Goal: Task Accomplishment & Management: Manage account settings

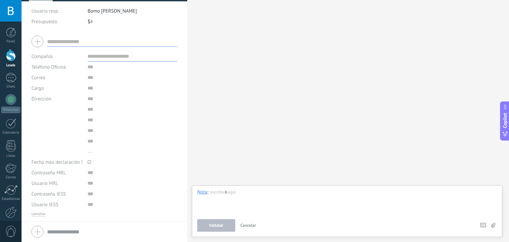
click at [36, 232] on div at bounding box center [104, 231] width 146 height 17
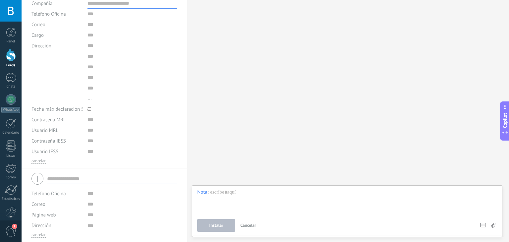
scroll to position [115, 0]
click at [50, 69] on div "Dirección ... [GEOGRAPHIC_DATA] [GEOGRAPHIC_DATA] [GEOGRAPHIC_DATA] [GEOGRAPHIC…" at bounding box center [104, 72] width 146 height 63
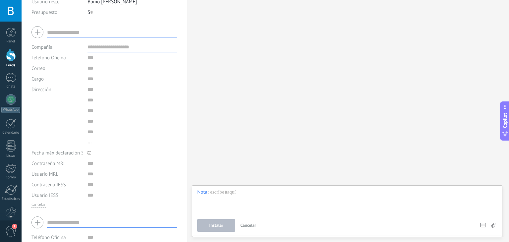
scroll to position [72, 0]
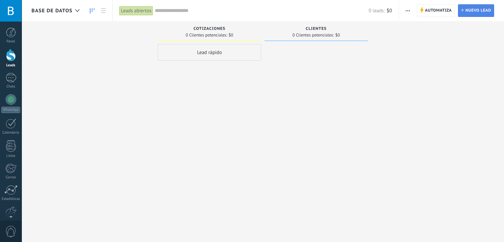
click at [464, 10] on link "Lead Nuevo lead" at bounding box center [476, 10] width 36 height 13
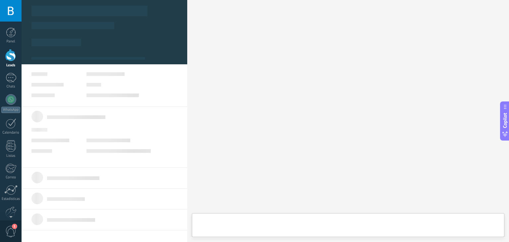
click at [347, 174] on div "Buscar Carga más Participantes:" at bounding box center [348, 121] width 322 height 242
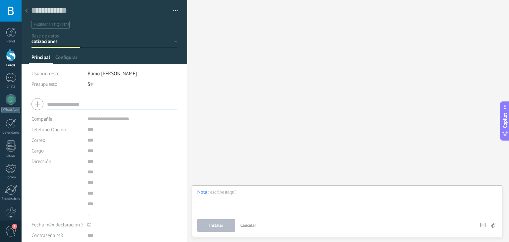
scroll to position [1, 0]
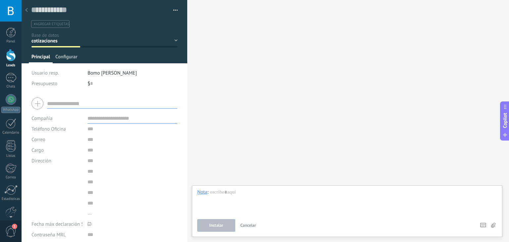
click at [69, 57] on span "Configurar" at bounding box center [66, 59] width 22 height 10
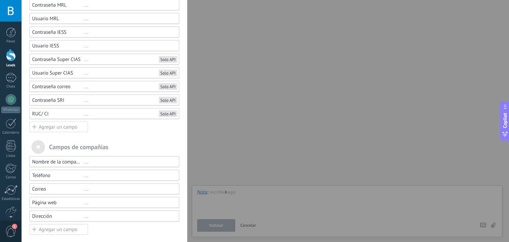
scroll to position [201, 0]
click at [172, 58] on div "Solo API" at bounding box center [167, 59] width 15 height 5
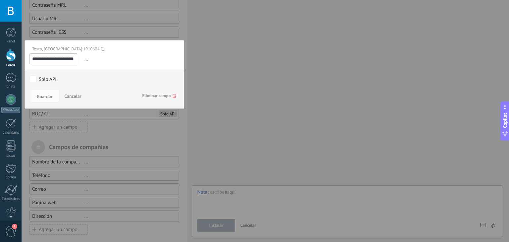
click at [39, 77] on div "Solo API" at bounding box center [48, 79] width 18 height 6
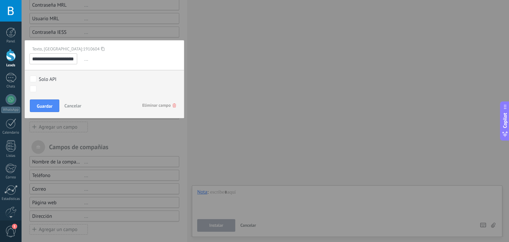
click at [33, 89] on body ".abccls-1,.abccls-2{fill-rule:evenodd}.abccls-2{fill:#fff} .abfcls-1{fill:none}…" at bounding box center [254, 121] width 509 height 242
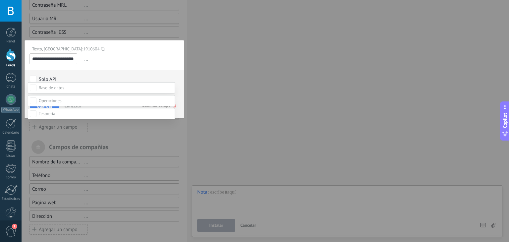
click at [33, 89] on body ".abccls-1,.abccls-2{fill-rule:evenodd}.abccls-2{fill:#fff} .abfcls-1{fill:none}…" at bounding box center [254, 121] width 509 height 242
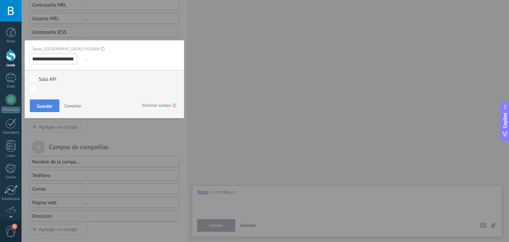
click at [45, 101] on button "Guardar" at bounding box center [44, 105] width 29 height 13
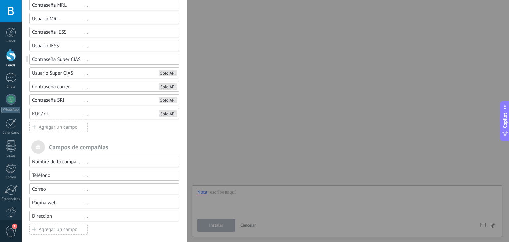
click at [166, 73] on div "Solo API" at bounding box center [167, 72] width 15 height 5
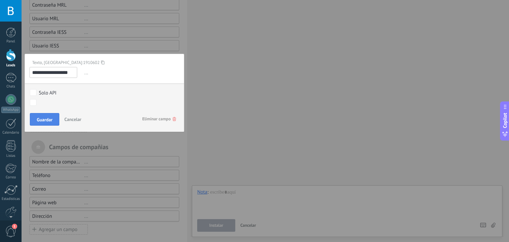
click at [42, 119] on span "Guardar" at bounding box center [45, 119] width 16 height 5
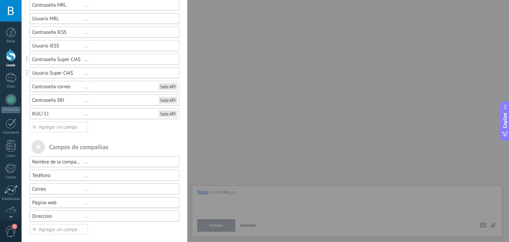
click at [164, 85] on div "Solo API" at bounding box center [167, 86] width 15 height 5
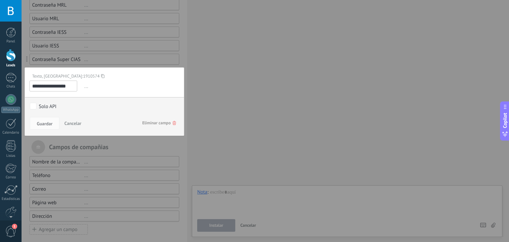
click at [38, 101] on div "Solo API cotizaciones clientes por clasificar Venta Perdido requerimiento infor…" at bounding box center [104, 106] width 159 height 19
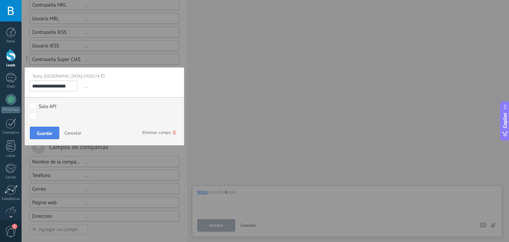
click at [40, 131] on span "Guardar" at bounding box center [45, 133] width 16 height 5
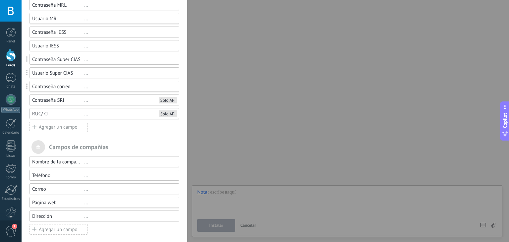
click at [162, 100] on div "Solo API" at bounding box center [167, 99] width 15 height 5
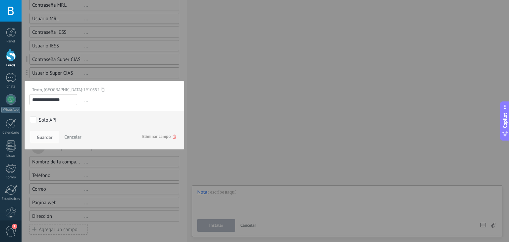
click at [43, 118] on div "Solo API" at bounding box center [48, 120] width 18 height 6
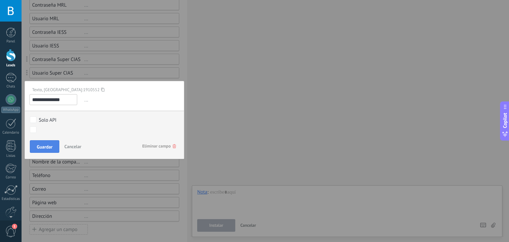
click at [41, 144] on span "Guardar" at bounding box center [45, 146] width 16 height 5
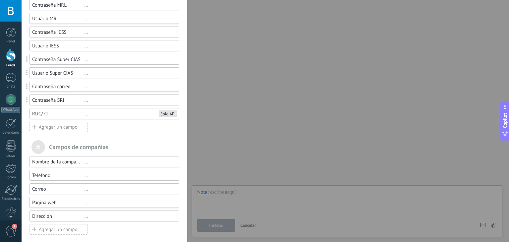
click at [169, 113] on div "Solo API" at bounding box center [167, 113] width 15 height 5
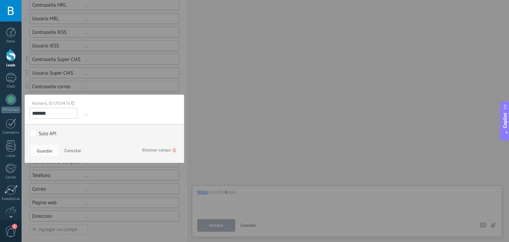
click at [39, 131] on div "Solo API" at bounding box center [48, 134] width 18 height 6
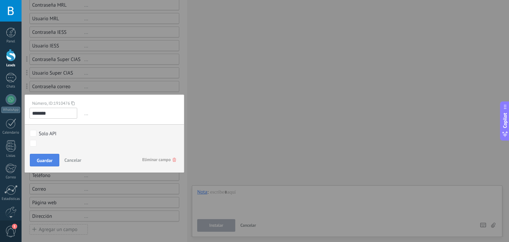
click at [41, 158] on span "Guardar" at bounding box center [45, 160] width 16 height 5
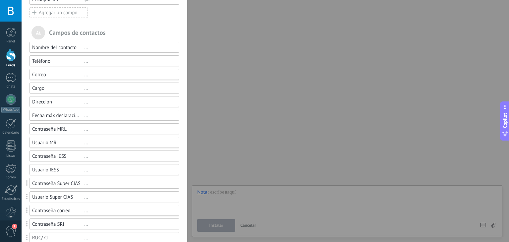
scroll to position [76, 0]
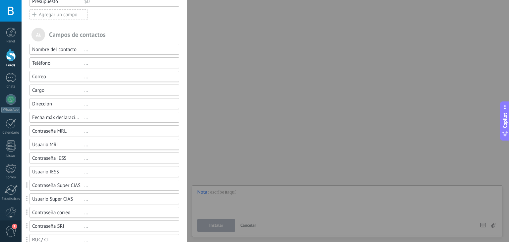
click at [65, 63] on div "Teléfono" at bounding box center [58, 63] width 52 height 6
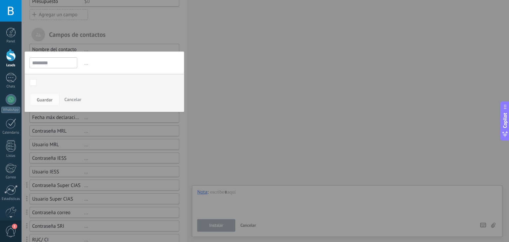
click at [69, 102] on button "Cancelar" at bounding box center [73, 99] width 22 height 13
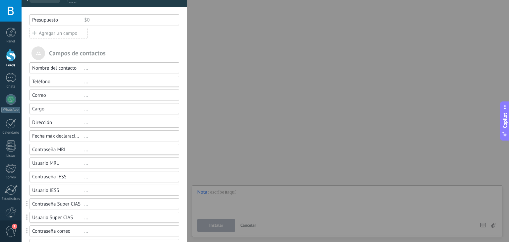
scroll to position [57, 0]
click at [57, 80] on div "Teléfono" at bounding box center [58, 82] width 52 height 6
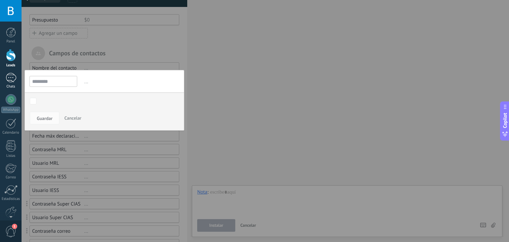
drag, startPoint x: 56, startPoint y: 81, endPoint x: 18, endPoint y: 80, distance: 38.1
click at [22, 80] on div "Campos y grupos En Kommo puedes añadir tus propios campos y usarlos para cualqu…" at bounding box center [265, 121] width 487 height 242
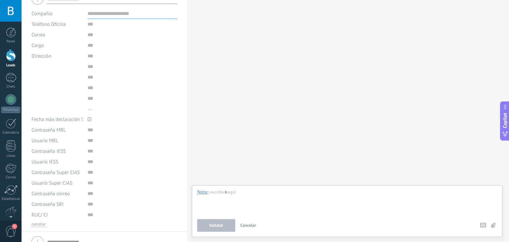
scroll to position [110, 0]
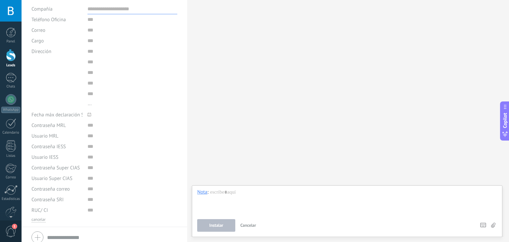
click at [57, 64] on div "Dirección ... [GEOGRAPHIC_DATA] [GEOGRAPHIC_DATA] [GEOGRAPHIC_DATA] [GEOGRAPHIC…" at bounding box center [104, 77] width 146 height 63
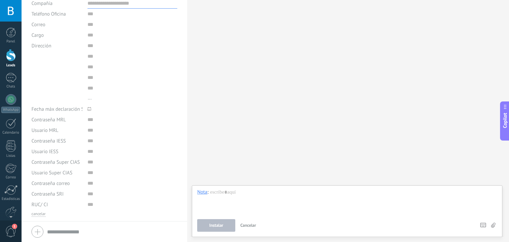
click at [49, 62] on div "Dirección ... [GEOGRAPHIC_DATA] [GEOGRAPHIC_DATA] [GEOGRAPHIC_DATA] [GEOGRAPHIC…" at bounding box center [104, 71] width 146 height 63
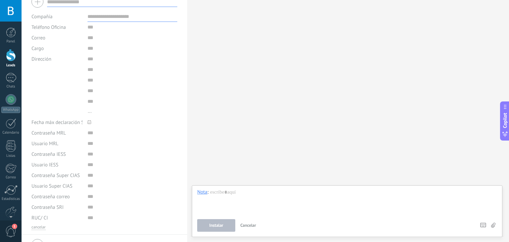
scroll to position [0, 0]
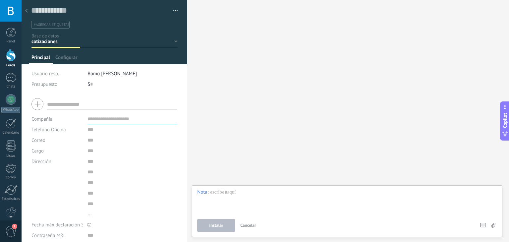
click at [28, 10] on icon at bounding box center [26, 11] width 3 height 4
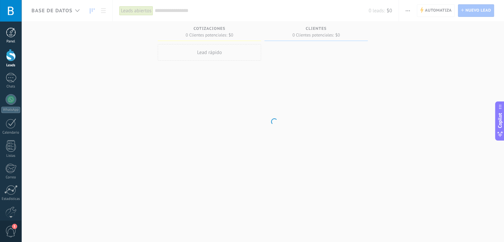
click at [16, 36] on link "Panel" at bounding box center [11, 36] width 22 height 16
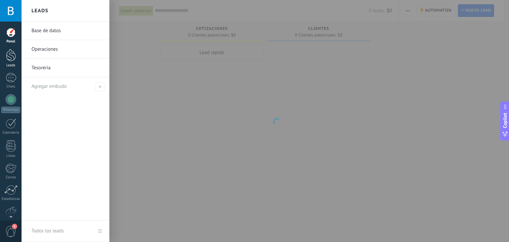
click at [13, 59] on div at bounding box center [11, 55] width 10 height 12
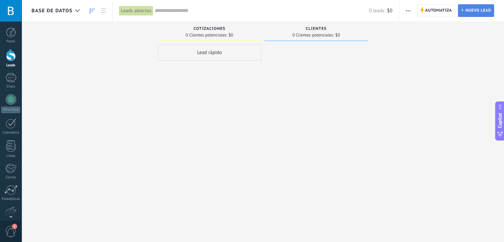
click at [476, 14] on span "Nuevo lead" at bounding box center [478, 11] width 26 height 12
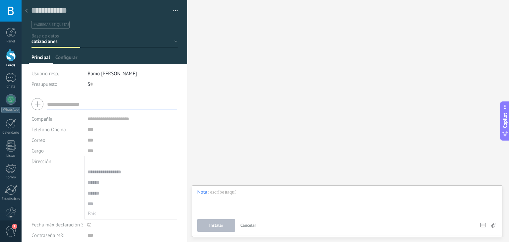
click at [91, 158] on input "smart_address" at bounding box center [131, 161] width 92 height 11
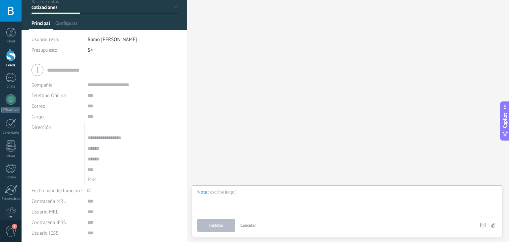
scroll to position [34, 0]
click at [95, 122] on input "smart_address" at bounding box center [131, 127] width 92 height 11
click at [68, 137] on div "Dirección ... [GEOGRAPHIC_DATA] [GEOGRAPHIC_DATA] [GEOGRAPHIC_DATA] [GEOGRAPHIC…" at bounding box center [104, 153] width 146 height 63
click at [88, 139] on input "smart_address" at bounding box center [131, 137] width 89 height 11
click at [74, 146] on div "Dirección ... [GEOGRAPHIC_DATA] [GEOGRAPHIC_DATA] [GEOGRAPHIC_DATA] [GEOGRAPHIC…" at bounding box center [104, 153] width 146 height 63
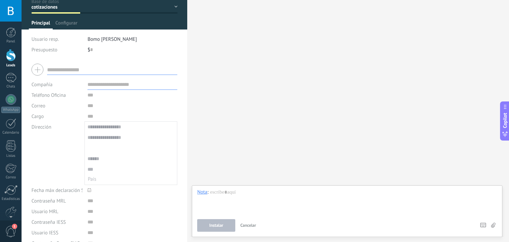
click at [89, 149] on input "smart_address" at bounding box center [131, 148] width 92 height 11
click at [52, 191] on span "Fecha máx declaración SRI" at bounding box center [59, 190] width 57 height 5
click at [88, 129] on input "smart_address" at bounding box center [131, 127] width 92 height 11
click at [97, 138] on input "smart_address" at bounding box center [131, 137] width 92 height 11
click at [97, 147] on input "smart_address" at bounding box center [131, 148] width 92 height 11
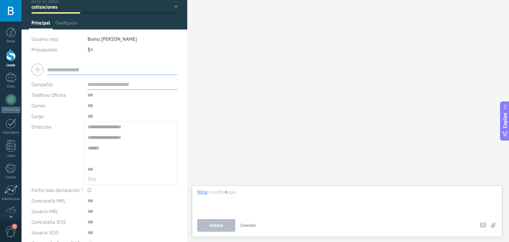
click at [97, 157] on input "smart_address" at bounding box center [131, 158] width 92 height 11
click at [98, 165] on input "smart_address" at bounding box center [131, 169] width 92 height 11
click at [99, 177] on button "..." at bounding box center [130, 179] width 87 height 9
click at [61, 166] on div "Dirección ... [GEOGRAPHIC_DATA] [GEOGRAPHIC_DATA] [GEOGRAPHIC_DATA] [GEOGRAPHIC…" at bounding box center [104, 153] width 146 height 63
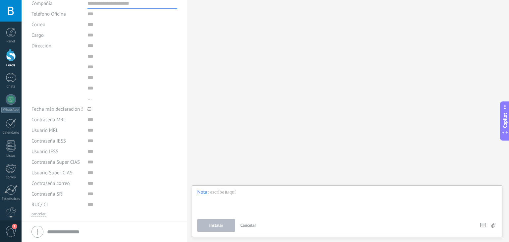
scroll to position [0, 0]
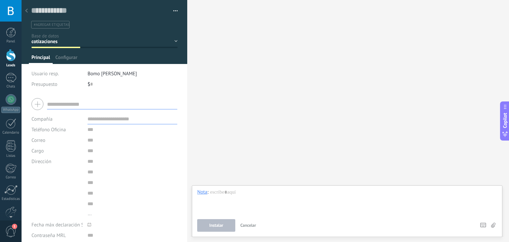
click at [174, 10] on button "button" at bounding box center [173, 11] width 10 height 10
click at [67, 54] on div at bounding box center [105, 32] width 166 height 64
click at [68, 58] on span "Configurar" at bounding box center [66, 59] width 22 height 10
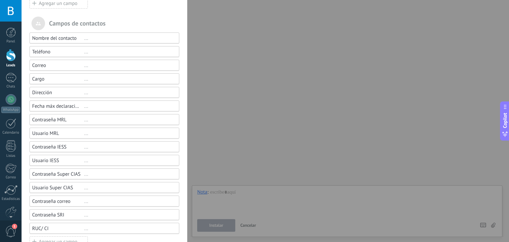
scroll to position [87, 0]
click at [77, 92] on div "Dirección" at bounding box center [58, 92] width 52 height 6
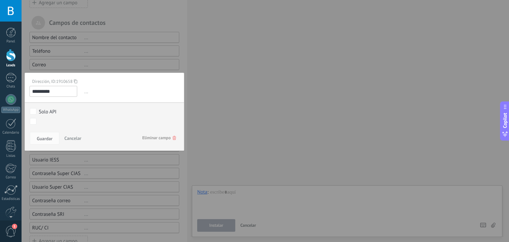
click at [84, 94] on span "..." at bounding box center [131, 91] width 96 height 11
click at [72, 81] on span "1910658" at bounding box center [64, 82] width 17 height 6
click at [74, 93] on input "*********" at bounding box center [53, 91] width 48 height 11
click at [85, 93] on span "..." at bounding box center [131, 91] width 96 height 11
click at [173, 136] on icon at bounding box center [174, 138] width 3 height 4
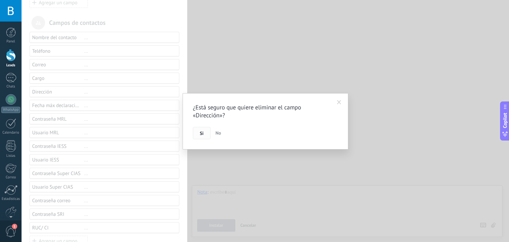
click at [201, 136] on span "Si" at bounding box center [202, 133] width 4 height 5
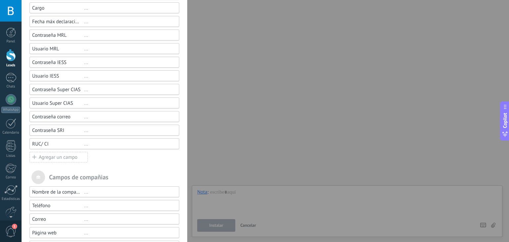
scroll to position [158, 0]
click at [68, 159] on div "Agregar un campo" at bounding box center [58, 157] width 58 height 11
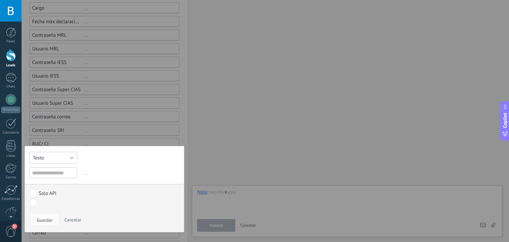
click at [73, 158] on button "Texto" at bounding box center [53, 158] width 48 height 12
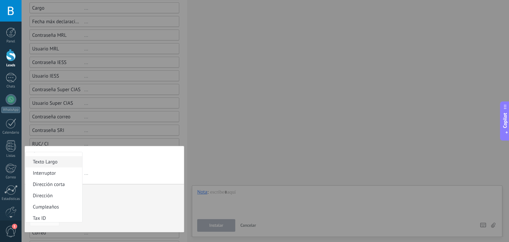
click at [46, 162] on span "Texto Largo" at bounding box center [53, 162] width 55 height 6
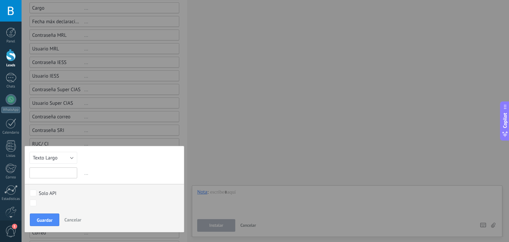
click at [49, 174] on input "text" at bounding box center [53, 172] width 48 height 11
type input "*********"
click at [67, 218] on span "Cancelar" at bounding box center [72, 220] width 17 height 6
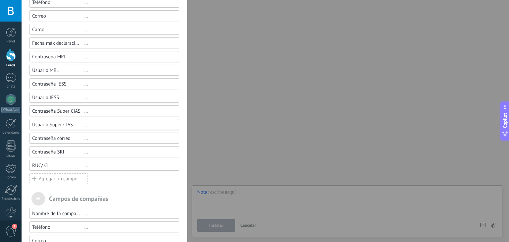
scroll to position [192, 0]
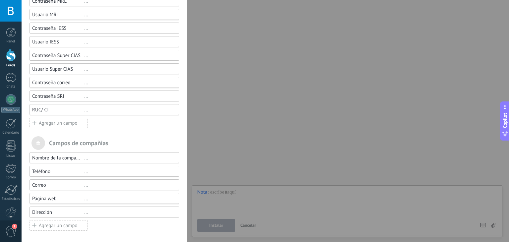
click at [46, 123] on div "Agregar un campo" at bounding box center [58, 123] width 58 height 11
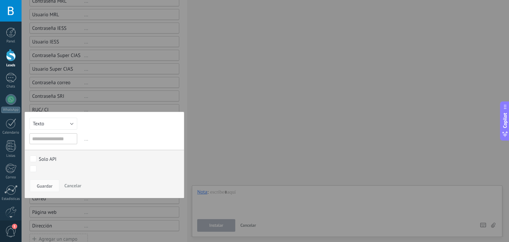
click at [66, 186] on span "Cancelar" at bounding box center [72, 186] width 17 height 6
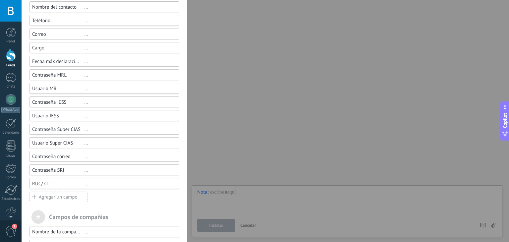
scroll to position [118, 0]
click at [56, 194] on div "Agregar un campo" at bounding box center [58, 196] width 58 height 11
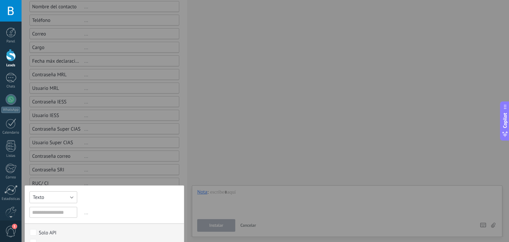
click at [51, 198] on button "Texto" at bounding box center [53, 197] width 48 height 12
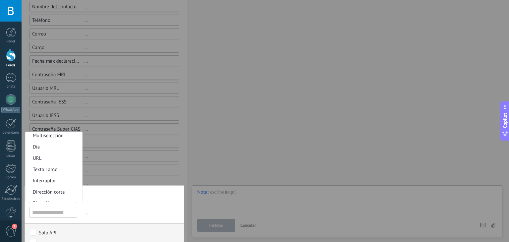
scroll to position [48, 0]
click at [52, 170] on span "Texto Largo" at bounding box center [53, 169] width 55 height 6
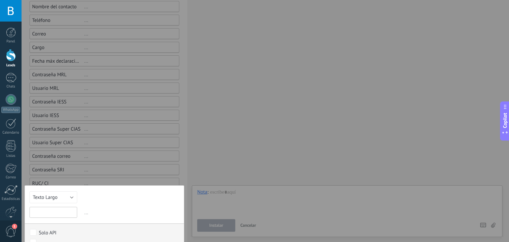
click at [53, 215] on input "text" at bounding box center [53, 212] width 48 height 11
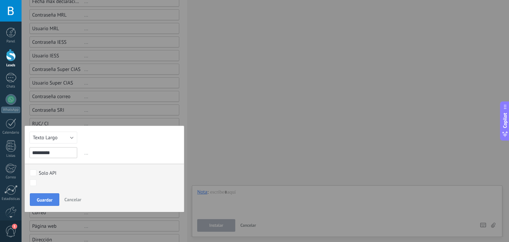
type input "*********"
click at [43, 202] on button "Guardar" at bounding box center [44, 199] width 29 height 13
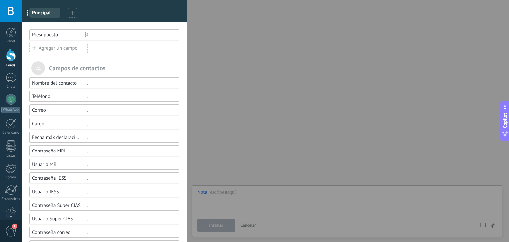
scroll to position [0, 0]
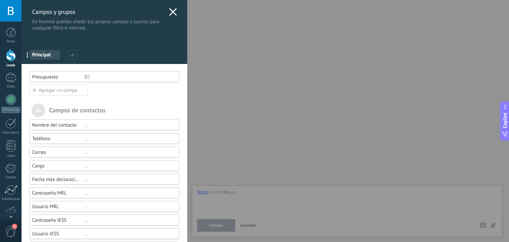
click at [170, 15] on icon at bounding box center [173, 12] width 8 height 8
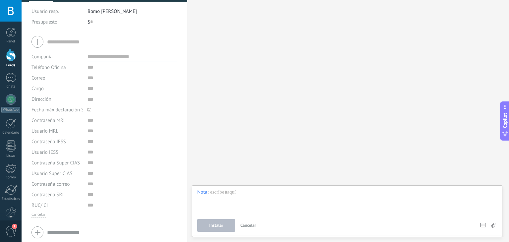
scroll to position [63, 0]
click at [88, 99] on textarea at bounding box center [132, 98] width 90 height 11
type textarea "*"
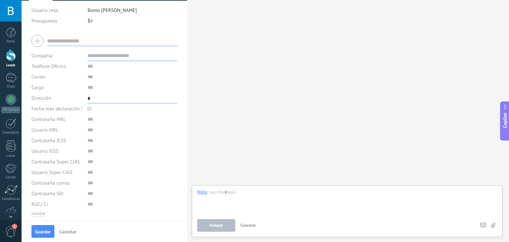
type textarea "**"
type textarea "***"
type textarea "****"
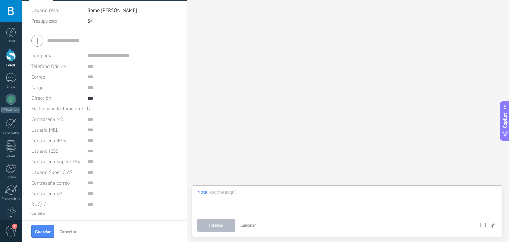
type textarea "****"
type textarea "******"
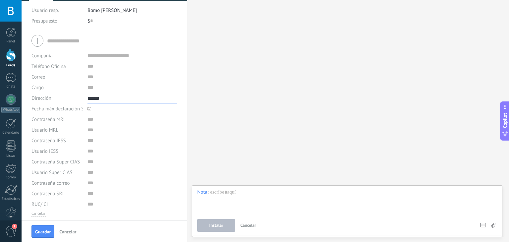
type textarea "*******"
type textarea "********"
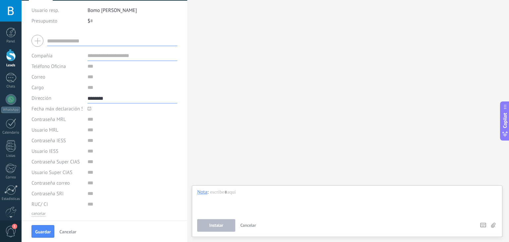
type textarea "*******"
type textarea "******"
type textarea "****"
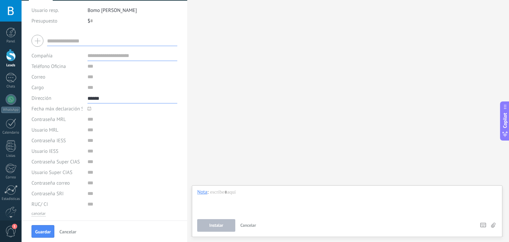
type textarea "****"
type textarea "***"
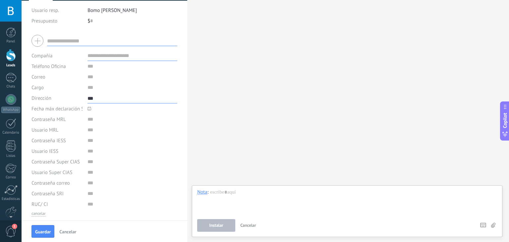
type textarea "**"
type textarea "*"
type textarea "***"
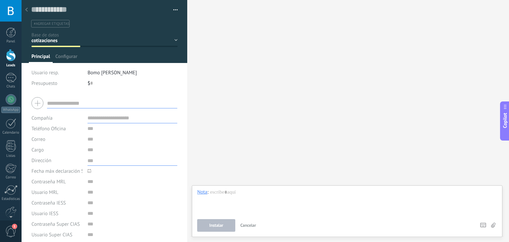
scroll to position [12, 0]
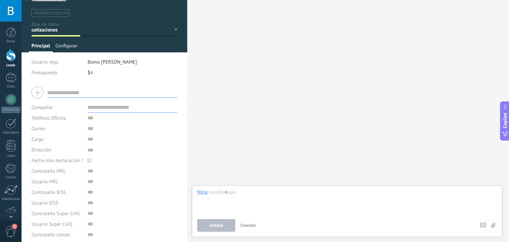
click at [65, 50] on span "Configurar" at bounding box center [66, 48] width 22 height 10
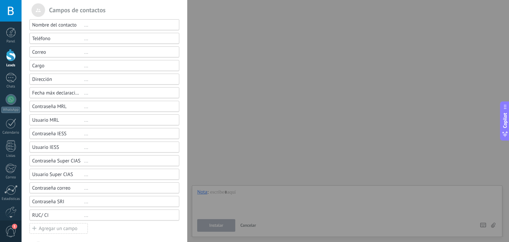
scroll to position [130, 0]
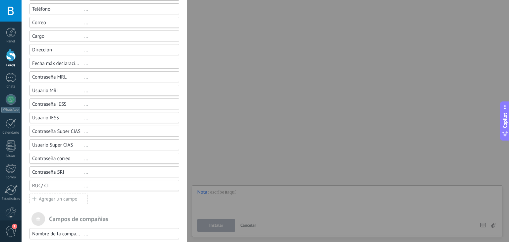
click at [36, 198] on use at bounding box center [34, 198] width 4 height 4
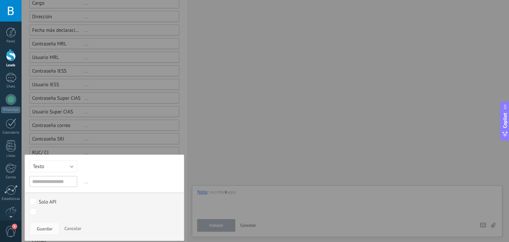
scroll to position [167, 0]
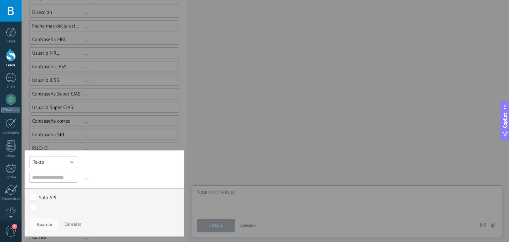
click at [75, 163] on button "Texto" at bounding box center [53, 162] width 48 height 12
click at [53, 192] on span "Dirección" at bounding box center [53, 191] width 55 height 6
click at [57, 178] on input "text" at bounding box center [53, 177] width 48 height 11
type input "******"
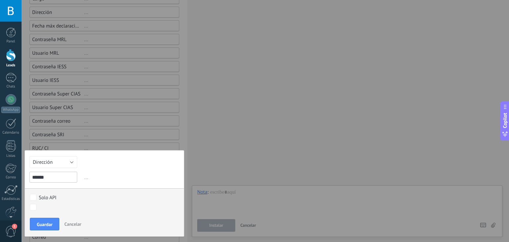
click at [64, 222] on button "Cancelar" at bounding box center [73, 224] width 22 height 13
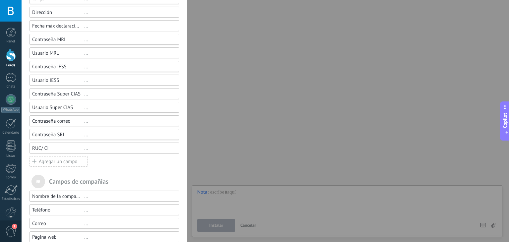
click at [42, 163] on div "Agregar un campo" at bounding box center [58, 161] width 58 height 11
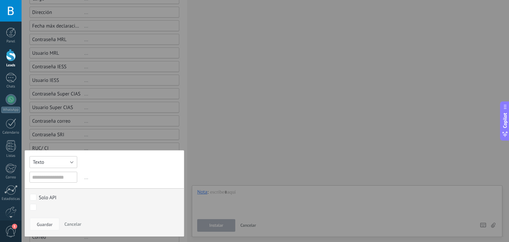
click at [55, 162] on button "Texto" at bounding box center [53, 162] width 48 height 12
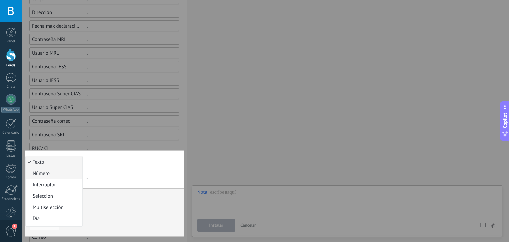
click at [45, 174] on span "Número" at bounding box center [53, 173] width 55 height 6
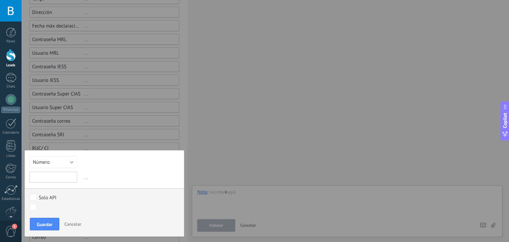
click at [49, 182] on input "text" at bounding box center [53, 177] width 48 height 11
click at [40, 180] on input "**********" at bounding box center [53, 177] width 48 height 11
type input "**********"
click at [44, 222] on span "Guardar" at bounding box center [45, 224] width 16 height 5
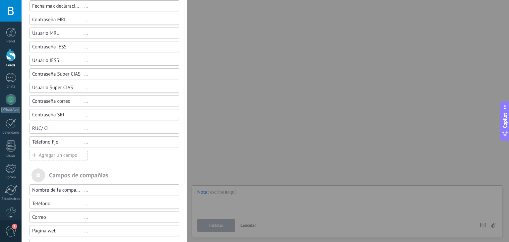
scroll to position [187, 0]
click at [38, 155] on div "Agregar un campo" at bounding box center [58, 155] width 58 height 11
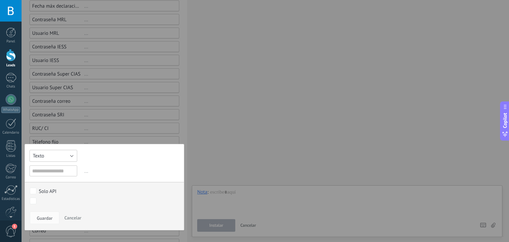
click at [59, 156] on button "Texto" at bounding box center [53, 156] width 48 height 12
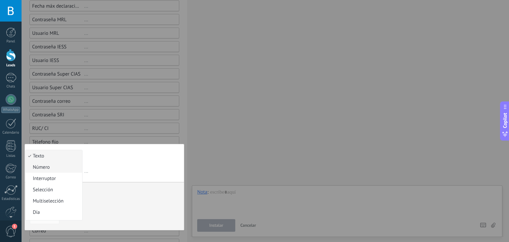
click at [57, 168] on span "Número" at bounding box center [53, 167] width 55 height 6
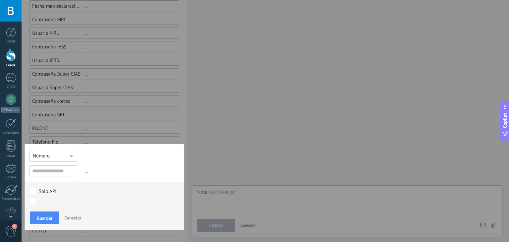
click at [62, 158] on button "Número" at bounding box center [53, 156] width 48 height 12
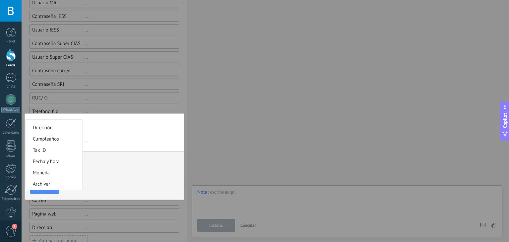
scroll to position [222, 0]
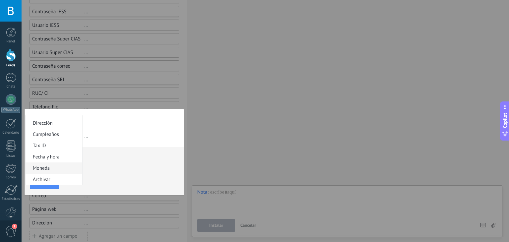
click at [34, 171] on li "Moneda" at bounding box center [54, 167] width 57 height 11
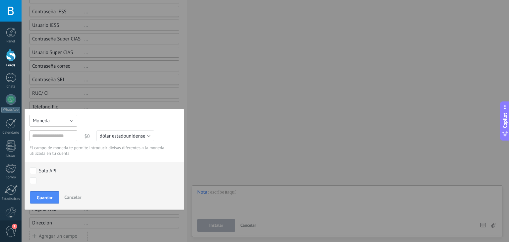
click at [53, 120] on button "Moneda" at bounding box center [53, 121] width 48 height 12
click at [48, 128] on span "Número" at bounding box center [53, 131] width 55 height 6
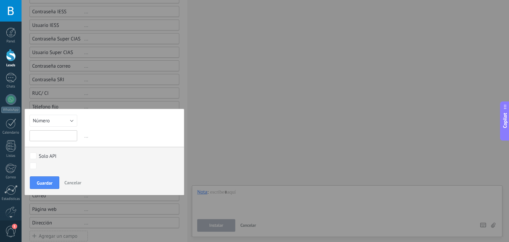
click at [51, 135] on input "text" at bounding box center [53, 135] width 48 height 11
type input "**********"
click at [53, 185] on button "Guardar" at bounding box center [44, 182] width 29 height 13
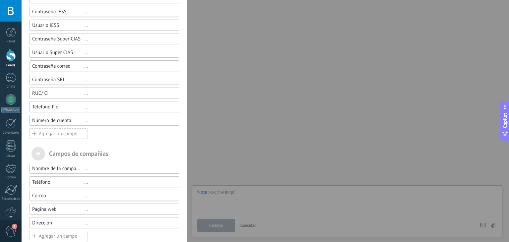
click at [35, 132] on icon at bounding box center [34, 133] width 4 height 8
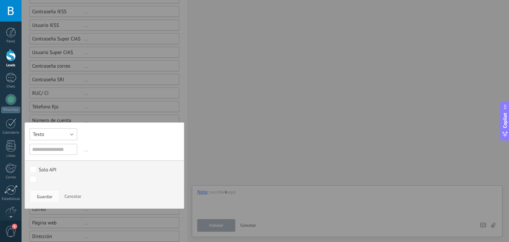
click at [49, 134] on button "Texto" at bounding box center [53, 134] width 48 height 12
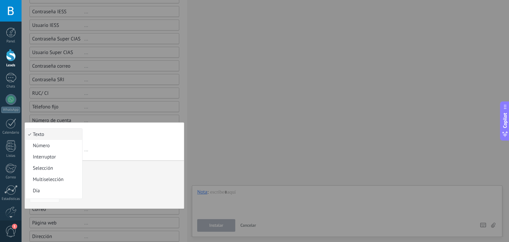
click at [50, 137] on span "Texto" at bounding box center [53, 134] width 55 height 6
click at [49, 146] on input "text" at bounding box center [53, 149] width 48 height 11
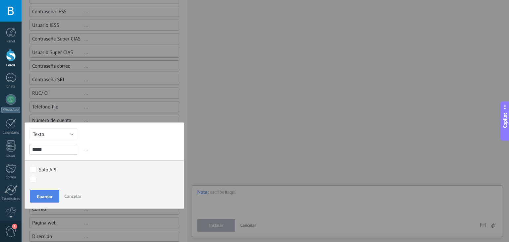
type input "*****"
click at [51, 194] on span "Guardar" at bounding box center [45, 196] width 16 height 5
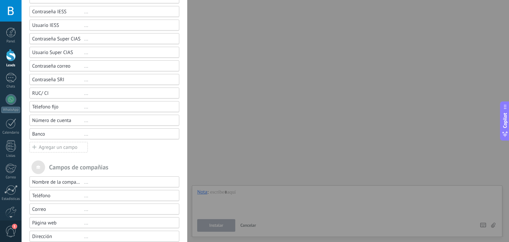
click at [50, 148] on div "Agregar un campo" at bounding box center [58, 147] width 58 height 11
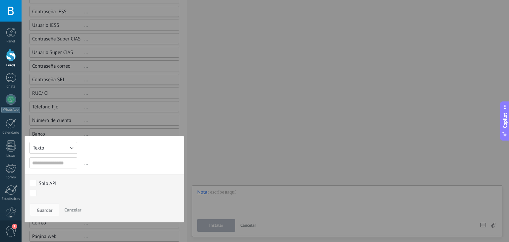
click at [50, 148] on button "Texto" at bounding box center [53, 148] width 48 height 12
click at [42, 162] on span "URL" at bounding box center [53, 161] width 55 height 6
click at [52, 162] on input "text" at bounding box center [53, 162] width 48 height 11
type input "******"
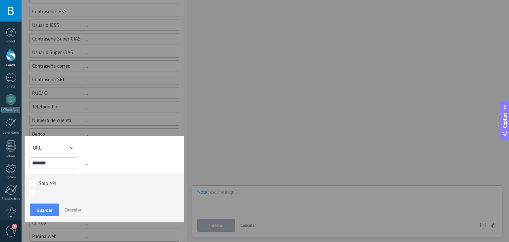
click at [74, 210] on span "Cancelar" at bounding box center [72, 210] width 17 height 6
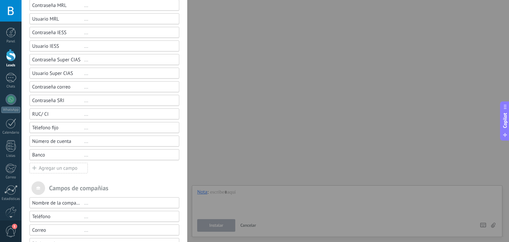
scroll to position [202, 0]
click at [48, 165] on div "Agregar un campo" at bounding box center [58, 166] width 58 height 11
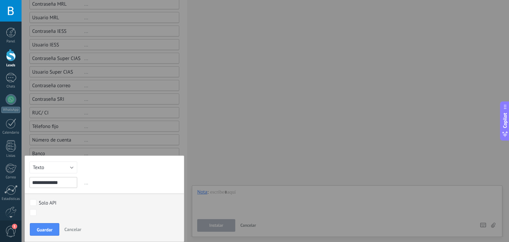
type input "**********"
click at [52, 175] on div "**********" at bounding box center [105, 198] width 160 height 86
click at [54, 168] on button "Texto" at bounding box center [53, 167] width 48 height 12
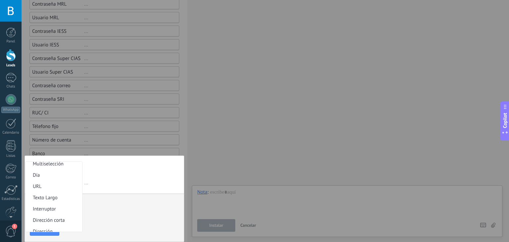
scroll to position [49, 0]
click at [50, 196] on span "Texto Largo" at bounding box center [53, 197] width 55 height 6
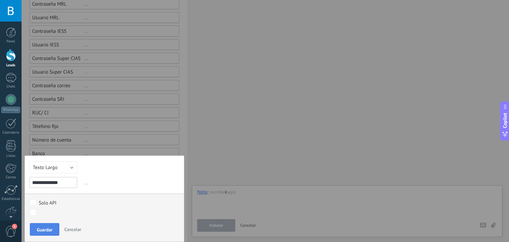
click at [47, 228] on span "Guardar" at bounding box center [45, 229] width 16 height 5
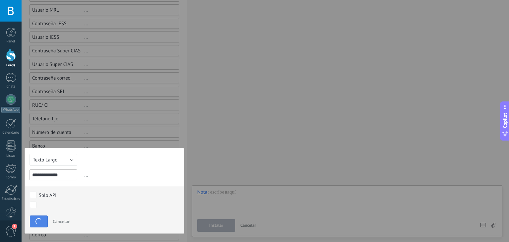
scroll to position [212, 0]
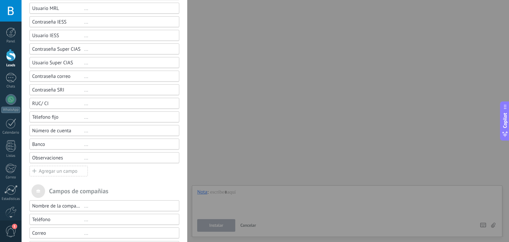
click at [32, 173] on icon at bounding box center [34, 171] width 4 height 8
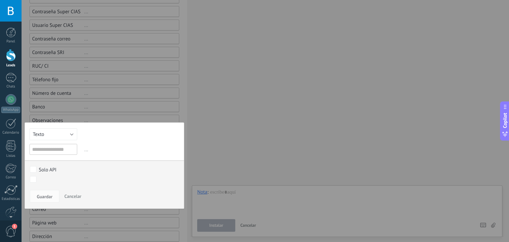
scroll to position [249, 0]
click at [71, 198] on span "Cancelar" at bounding box center [72, 196] width 17 height 6
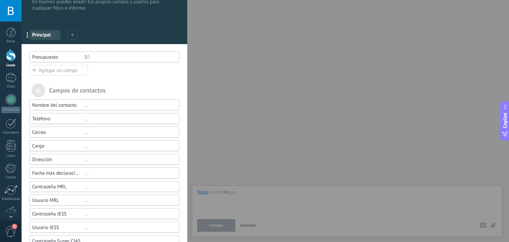
scroll to position [0, 0]
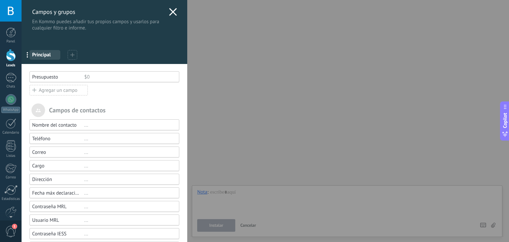
click at [170, 11] on use at bounding box center [173, 12] width 8 height 8
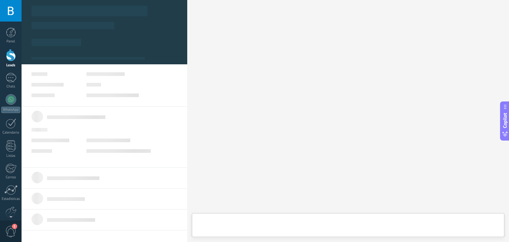
type textarea "***"
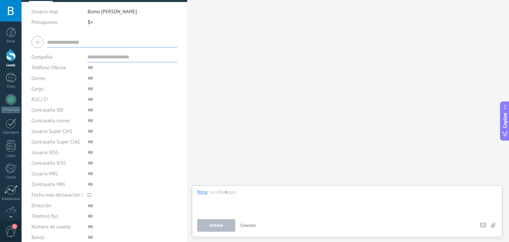
scroll to position [106, 0]
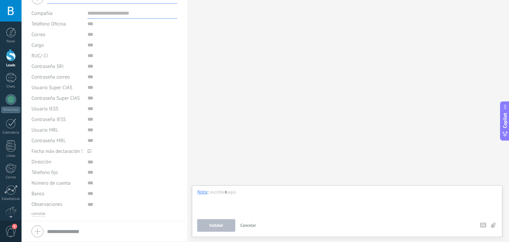
drag, startPoint x: 72, startPoint y: 148, endPoint x: 62, endPoint y: 195, distance: 48.3
click at [62, 195] on div "Banco" at bounding box center [56, 193] width 51 height 11
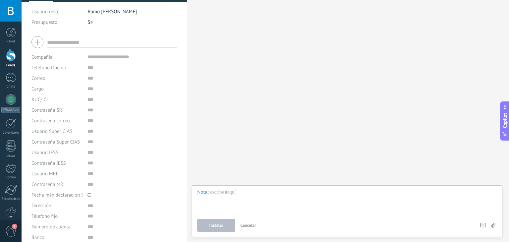
scroll to position [0, 0]
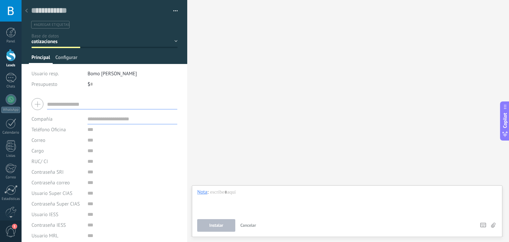
click at [73, 61] on span "Configurar" at bounding box center [66, 59] width 22 height 10
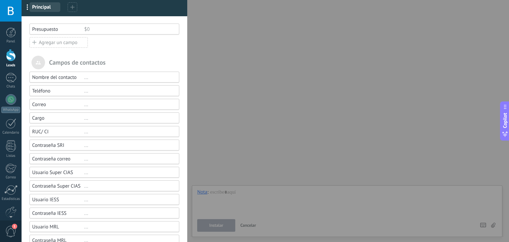
scroll to position [25, 0]
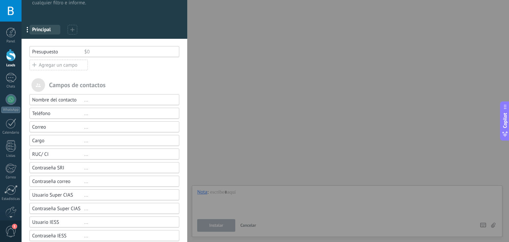
click at [94, 53] on div "$0" at bounding box center [128, 52] width 89 height 6
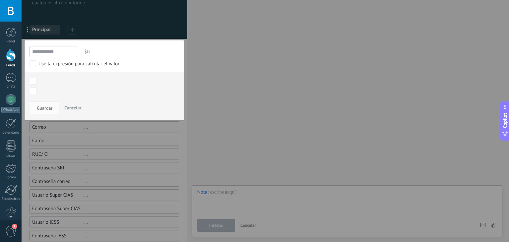
click at [222, 73] on div "**********" at bounding box center [265, 121] width 487 height 242
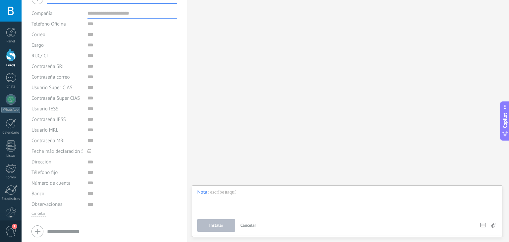
scroll to position [0, 0]
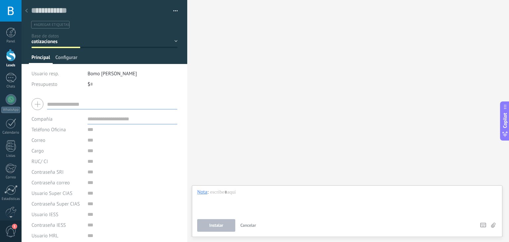
click at [64, 60] on span "Configurar" at bounding box center [66, 59] width 22 height 10
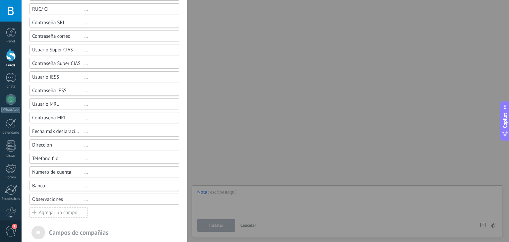
scroll to position [260, 0]
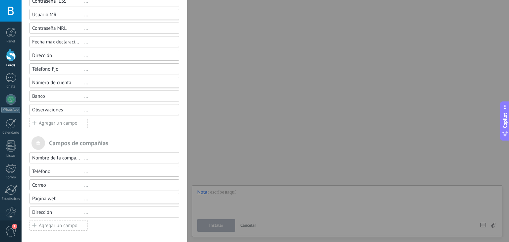
click at [41, 228] on div "Agregar un campo" at bounding box center [58, 225] width 58 height 11
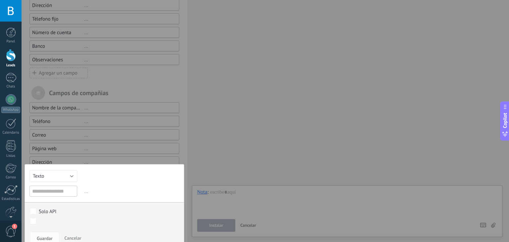
scroll to position [317, 0]
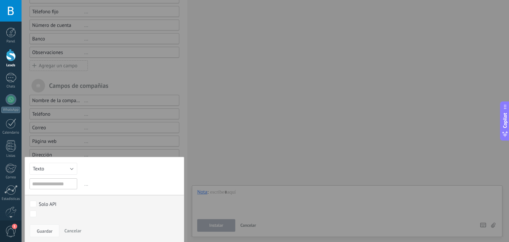
click at [69, 230] on span "Cancelar" at bounding box center [72, 231] width 17 height 6
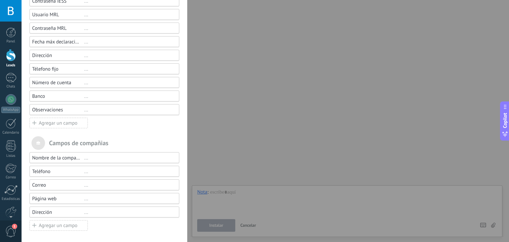
click at [57, 226] on div "Agregar un campo" at bounding box center [58, 225] width 58 height 11
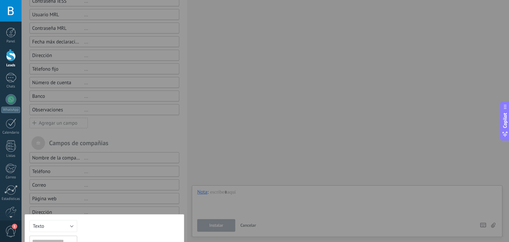
scroll to position [317, 0]
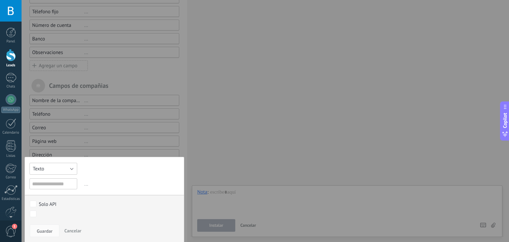
click at [64, 167] on button "Texto" at bounding box center [53, 169] width 48 height 12
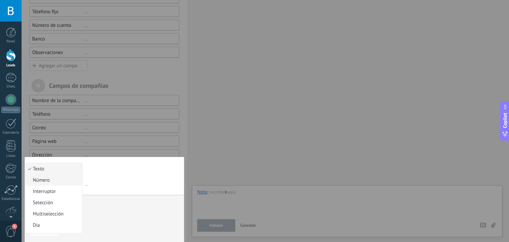
click at [56, 182] on span "Número" at bounding box center [53, 180] width 55 height 6
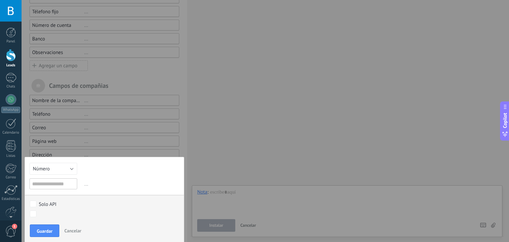
click at [55, 189] on div "Texto Número Interruptor Selección Multiselección Día URL Texto Largo Interrupt…" at bounding box center [105, 200] width 160 height 86
click at [51, 184] on input "text" at bounding box center [53, 183] width 48 height 11
type input "***"
click at [42, 231] on span "Guardar" at bounding box center [45, 231] width 16 height 5
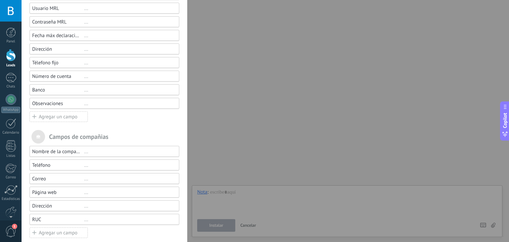
scroll to position [273, 0]
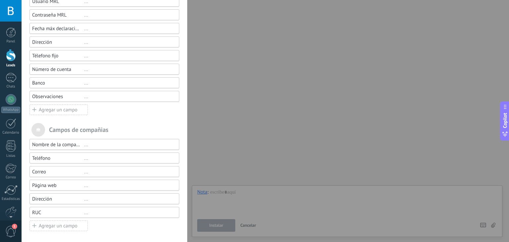
click at [53, 225] on div "Agregar un campo" at bounding box center [58, 225] width 58 height 11
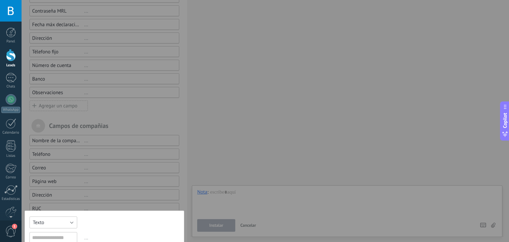
click at [66, 224] on button "Texto" at bounding box center [53, 222] width 48 height 12
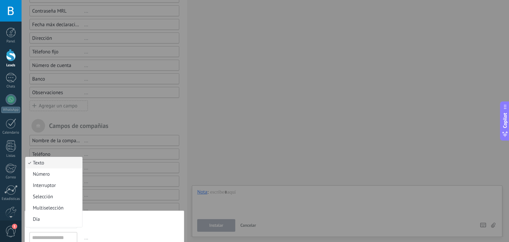
click at [55, 164] on span "Texto" at bounding box center [53, 163] width 55 height 6
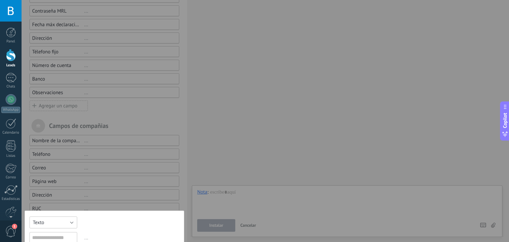
scroll to position [331, 0]
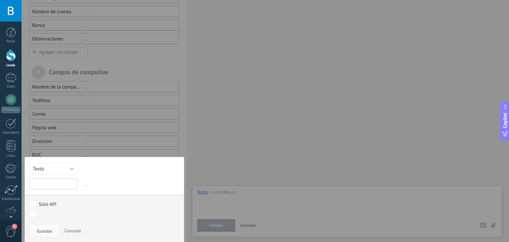
click at [53, 184] on input "text" at bounding box center [53, 183] width 48 height 11
click at [53, 184] on input "*" at bounding box center [53, 183] width 48 height 11
type input "*********"
click at [51, 230] on span "Guardar" at bounding box center [45, 231] width 16 height 5
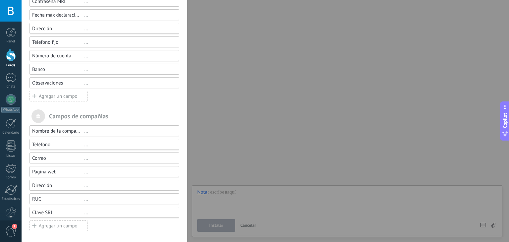
click at [69, 226] on div "Agregar un campo" at bounding box center [58, 225] width 58 height 11
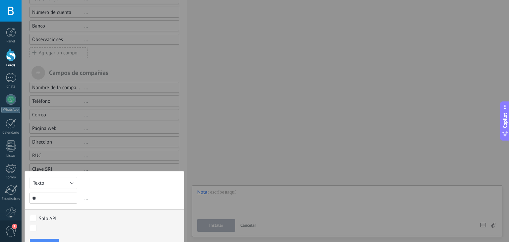
type input "*"
type input "**********"
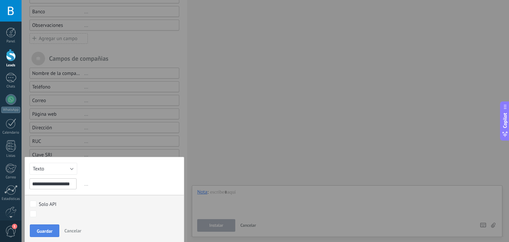
click at [48, 231] on span "Guardar" at bounding box center [45, 231] width 16 height 5
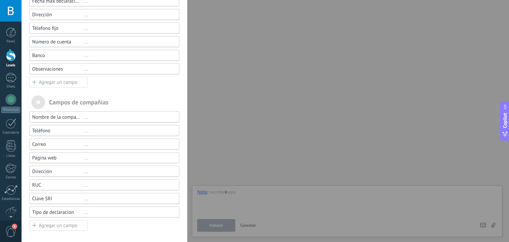
click at [54, 220] on div "Agregar un campo" at bounding box center [58, 225] width 58 height 11
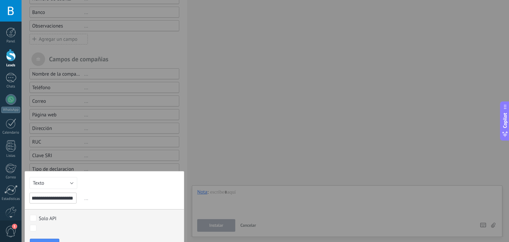
scroll to position [0, 7]
type input "**********"
click at [48, 183] on button "Texto" at bounding box center [53, 183] width 48 height 12
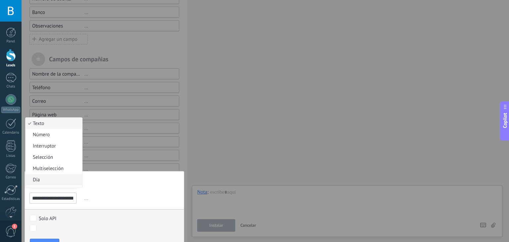
click at [48, 183] on li "Día" at bounding box center [54, 179] width 57 height 11
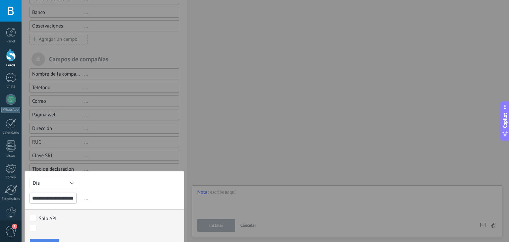
click at [44, 239] on button "Guardar" at bounding box center [44, 245] width 29 height 13
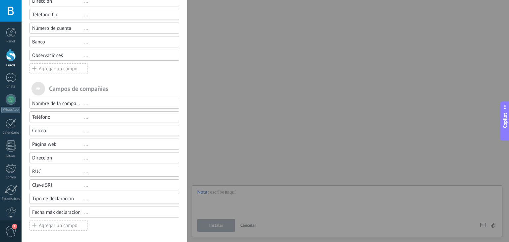
click at [35, 223] on icon at bounding box center [34, 225] width 4 height 8
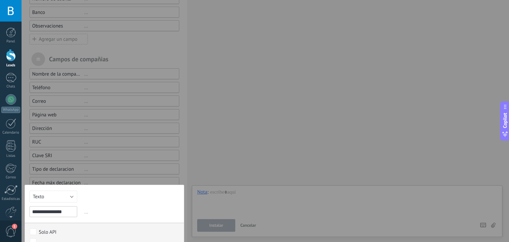
scroll to position [371, 0]
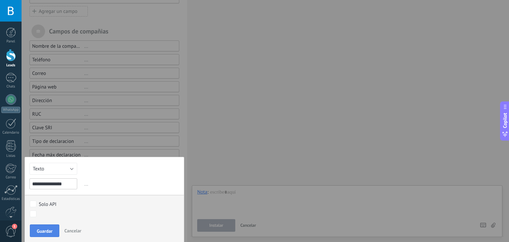
type input "**********"
click at [47, 229] on span "Guardar" at bounding box center [45, 231] width 16 height 5
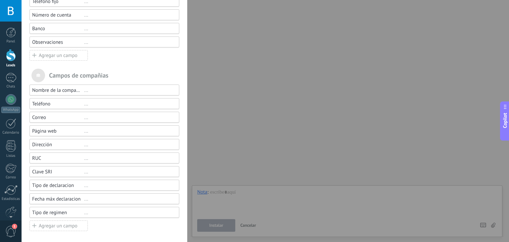
click at [59, 227] on div "Agregar un campo" at bounding box center [58, 225] width 58 height 11
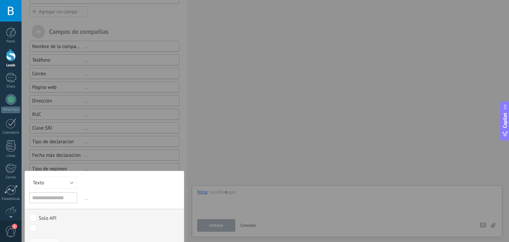
click at [0, 0] on div "cotizaciones clientes por clasificar Venta Perdido" at bounding box center [0, 0] width 0 height 0
click at [53, 193] on div at bounding box center [265, 121] width 487 height 242
click at [53, 193] on input "text" at bounding box center [53, 197] width 48 height 11
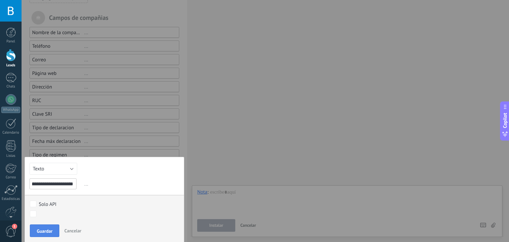
type input "**********"
click at [44, 229] on span "Guardar" at bounding box center [45, 231] width 16 height 5
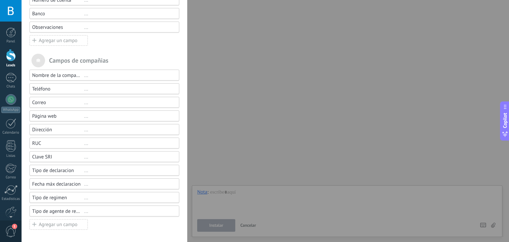
scroll to position [341, 0]
click at [36, 223] on icon at bounding box center [34, 225] width 4 height 8
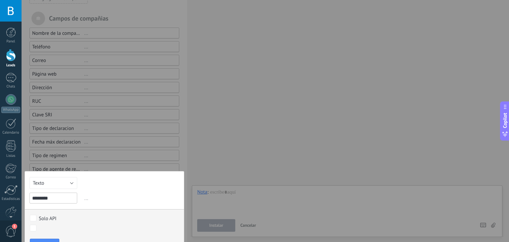
scroll to position [399, 0]
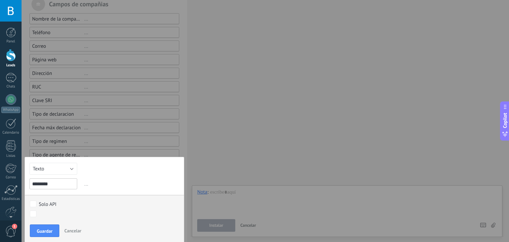
click at [56, 184] on input "********" at bounding box center [53, 183] width 48 height 11
type input "*"
click at [68, 233] on button "Cancelar" at bounding box center [73, 230] width 22 height 13
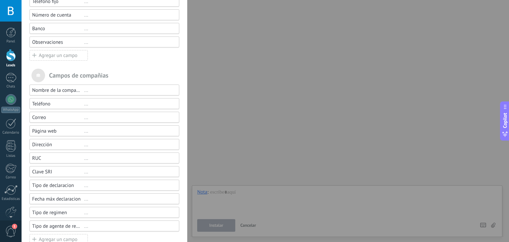
scroll to position [341, 0]
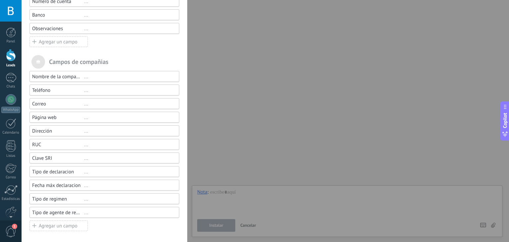
click at [47, 159] on div "Clave SRI" at bounding box center [58, 158] width 52 height 6
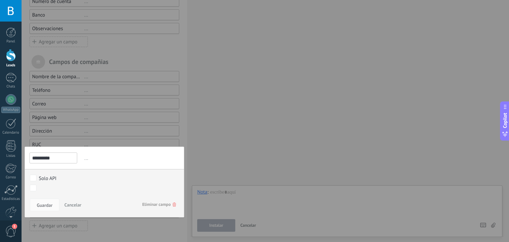
click at [42, 158] on input "*********" at bounding box center [53, 157] width 48 height 11
click at [44, 157] on input "*********" at bounding box center [53, 157] width 48 height 11
type input "**********"
click at [49, 205] on span "Guardar" at bounding box center [45, 205] width 16 height 5
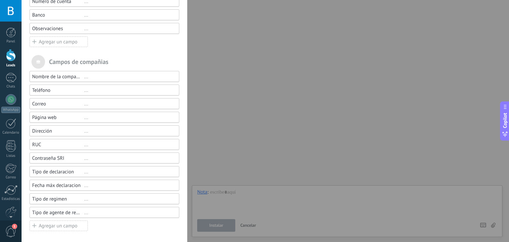
click at [36, 226] on icon at bounding box center [34, 225] width 4 height 8
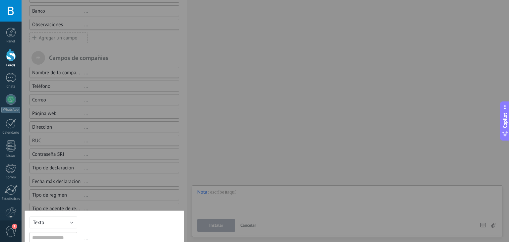
scroll to position [399, 0]
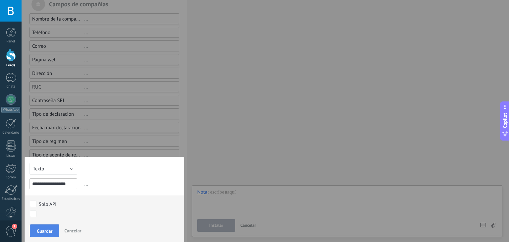
type input "**********"
click at [58, 227] on button "Guardar" at bounding box center [44, 230] width 29 height 13
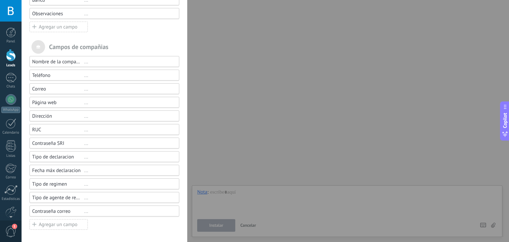
scroll to position [355, 0]
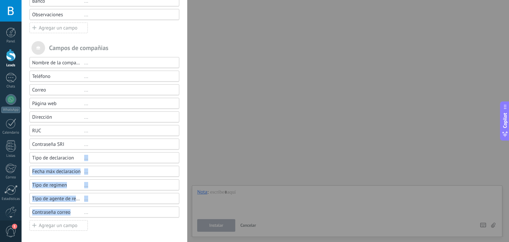
drag, startPoint x: 75, startPoint y: 212, endPoint x: 80, endPoint y: 159, distance: 53.8
click at [80, 159] on div "Nombre de la compañía ... Teléfono ... Correo ... Página web ... Dirección ... …" at bounding box center [104, 144] width 150 height 174
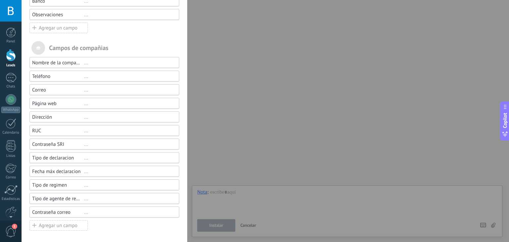
click at [105, 210] on div "..." at bounding box center [128, 212] width 89 height 6
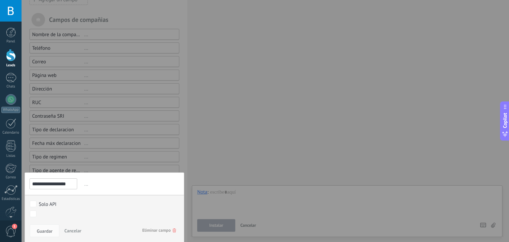
click at [215, 129] on div "Campos y grupos En Kommo puedes añadir tus propios campos y usarlos para cualqu…" at bounding box center [265, 121] width 487 height 242
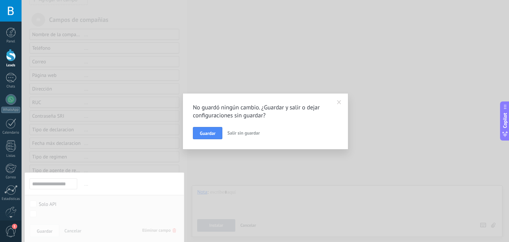
click at [336, 101] on span at bounding box center [339, 102] width 11 height 11
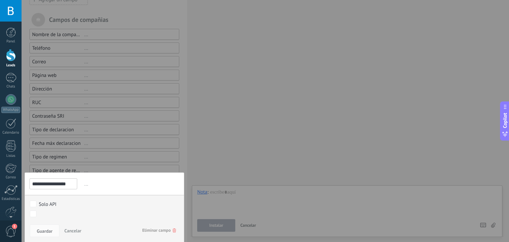
click at [69, 233] on button "Cancelar" at bounding box center [73, 230] width 22 height 13
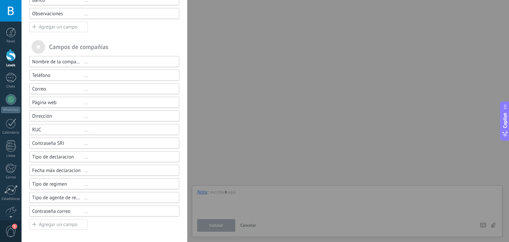
scroll to position [355, 0]
click at [86, 212] on div "..." at bounding box center [128, 212] width 89 height 6
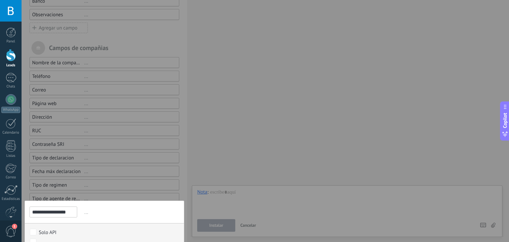
scroll to position [383, 0]
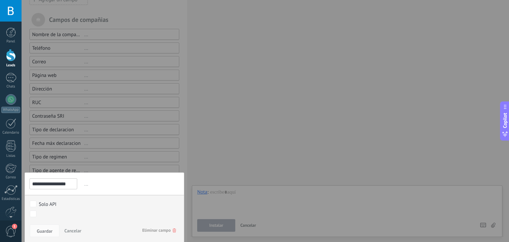
click at [76, 229] on span "Cancelar" at bounding box center [72, 231] width 17 height 6
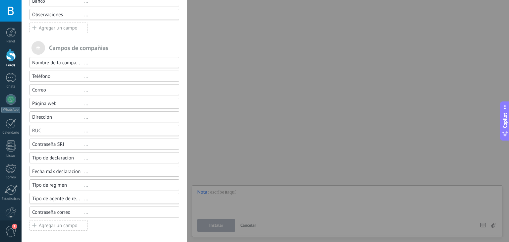
click at [61, 226] on div "Agregar un campo" at bounding box center [58, 225] width 58 height 11
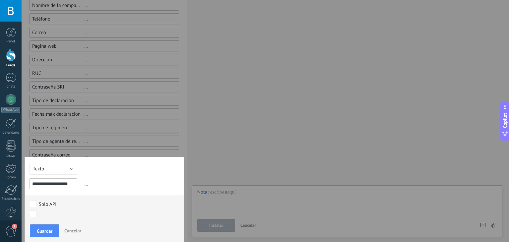
scroll to position [412, 0]
type input "**********"
click at [51, 230] on span "Guardar" at bounding box center [45, 231] width 16 height 5
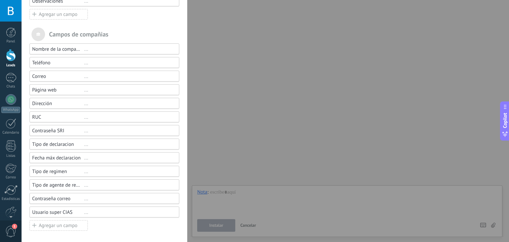
click at [64, 224] on div "Agregar un campo" at bounding box center [58, 225] width 58 height 11
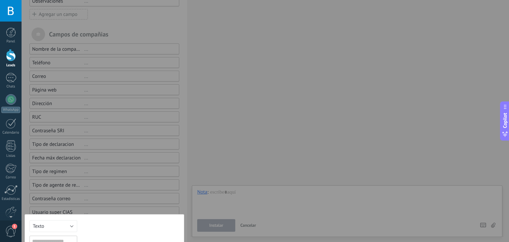
scroll to position [412, 0]
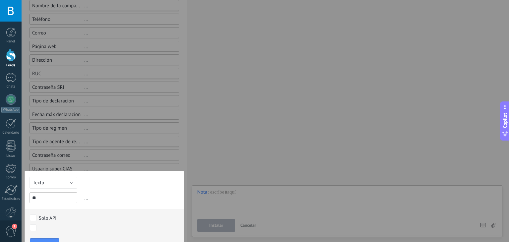
type input "*"
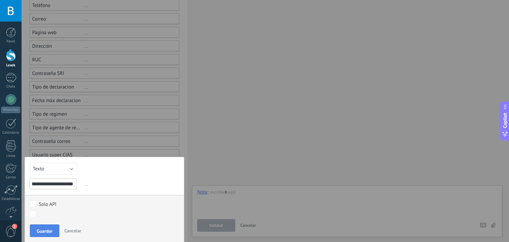
type input "**********"
click at [52, 228] on button "Guardar" at bounding box center [44, 230] width 29 height 13
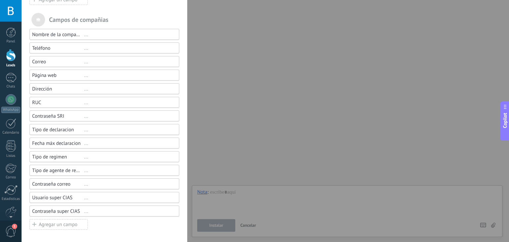
scroll to position [382, 0]
click at [49, 228] on div "Agregar un campo" at bounding box center [58, 225] width 58 height 11
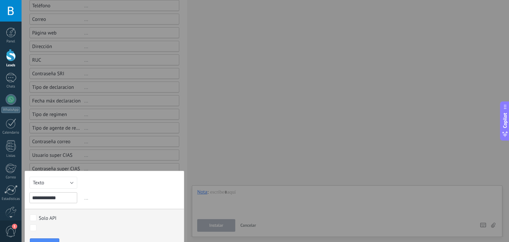
scroll to position [439, 0]
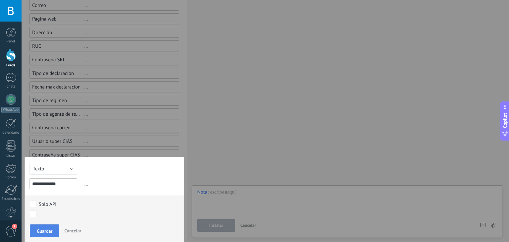
type input "**********"
click at [54, 227] on button "Guardar" at bounding box center [44, 230] width 29 height 13
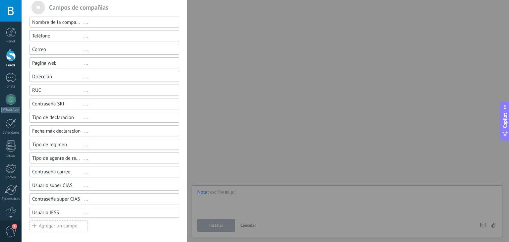
click at [50, 225] on div "Agregar un campo" at bounding box center [58, 225] width 58 height 11
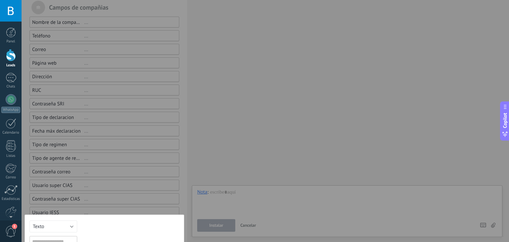
scroll to position [439, 0]
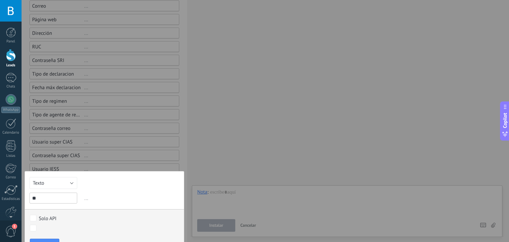
type input "*"
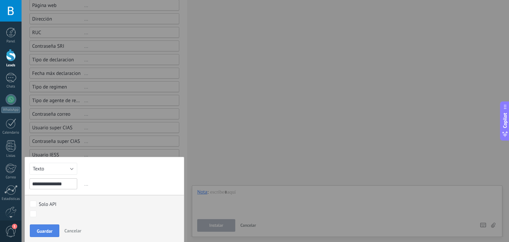
type input "**********"
click at [44, 232] on span "Guardar" at bounding box center [45, 231] width 16 height 5
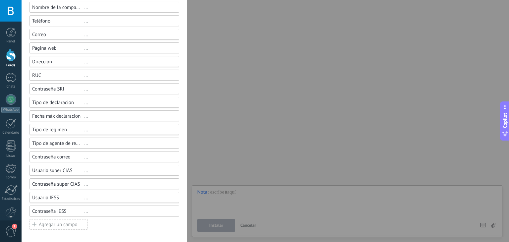
scroll to position [409, 0]
click at [52, 222] on div "Agregar un campo" at bounding box center [58, 225] width 58 height 11
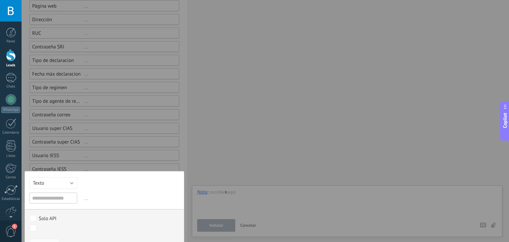
type input "*"
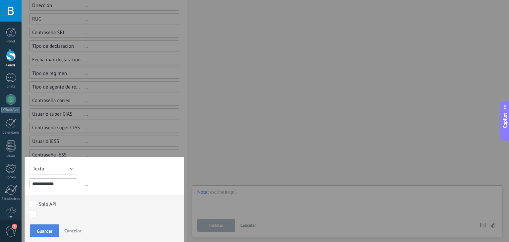
type input "**********"
click at [52, 229] on span "Guardar" at bounding box center [45, 231] width 16 height 5
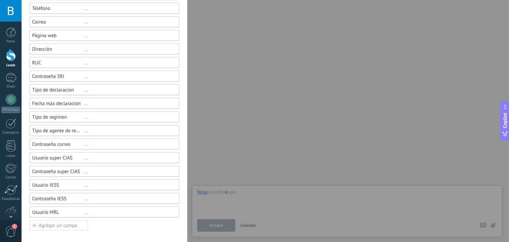
click at [39, 225] on div "Agregar un campo" at bounding box center [58, 225] width 58 height 11
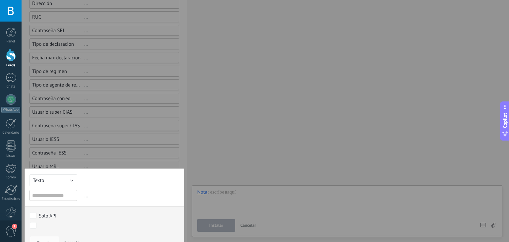
scroll to position [480, 0]
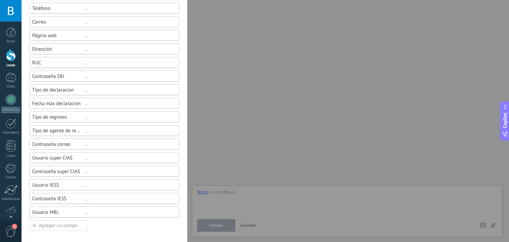
click at [73, 227] on div "Agregar un campo" at bounding box center [58, 225] width 58 height 11
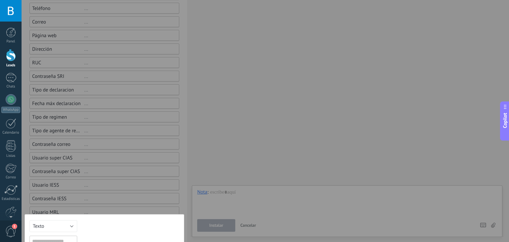
scroll to position [480, 0]
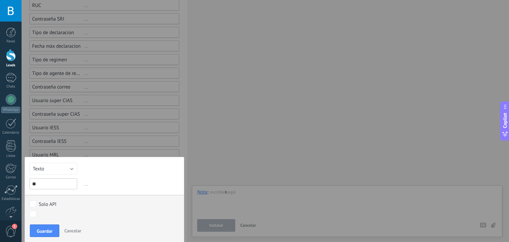
type input "*"
type input "**********"
click at [40, 231] on span "Guardar" at bounding box center [45, 231] width 16 height 5
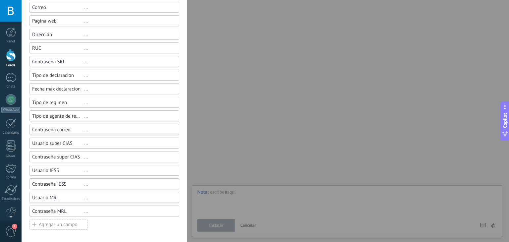
scroll to position [436, 0]
click at [44, 226] on div "Agregar un campo" at bounding box center [58, 225] width 58 height 11
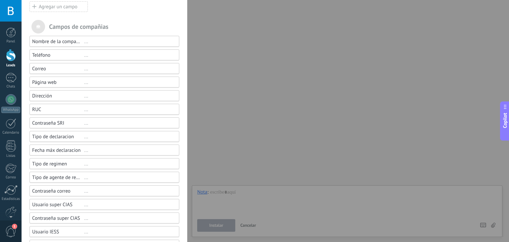
scroll to position [436, 0]
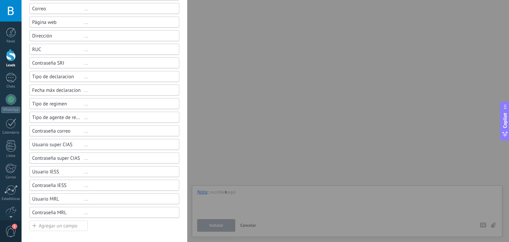
click at [35, 224] on use at bounding box center [34, 225] width 4 height 4
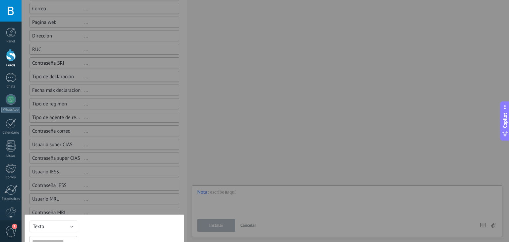
scroll to position [440, 0]
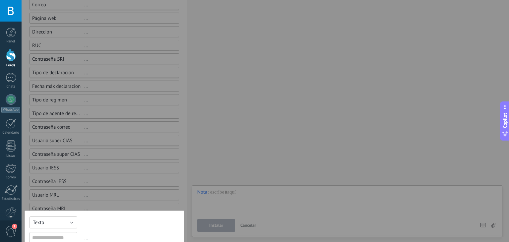
click at [45, 217] on button "Texto" at bounding box center [53, 222] width 48 height 12
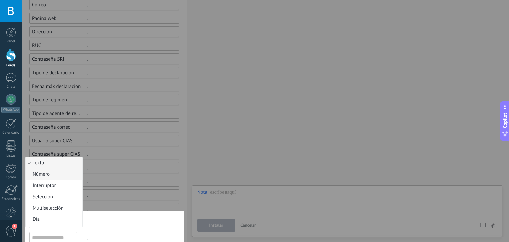
click at [42, 175] on span "Número" at bounding box center [53, 174] width 55 height 6
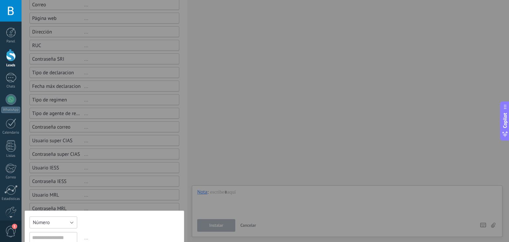
scroll to position [494, 0]
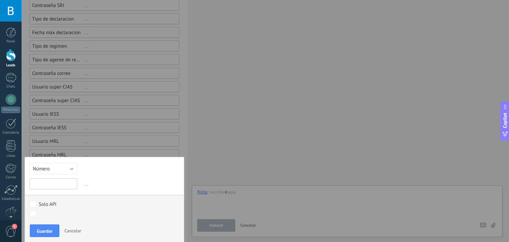
click at [44, 181] on input "text" at bounding box center [53, 183] width 48 height 11
type input "*"
type input "**********"
click at [44, 231] on span "Guardar" at bounding box center [45, 231] width 16 height 5
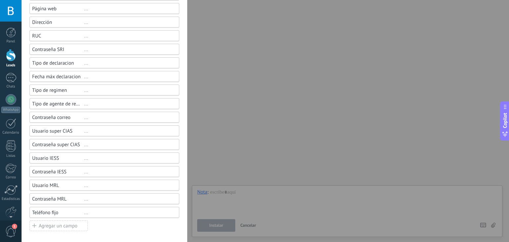
click at [38, 223] on div "Agregar un campo" at bounding box center [58, 225] width 58 height 11
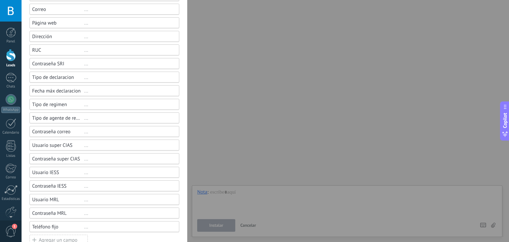
scroll to position [450, 0]
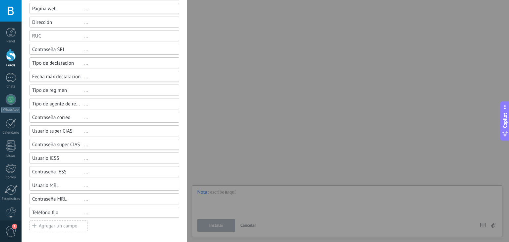
click at [48, 226] on div "Agregar un campo" at bounding box center [58, 225] width 58 height 11
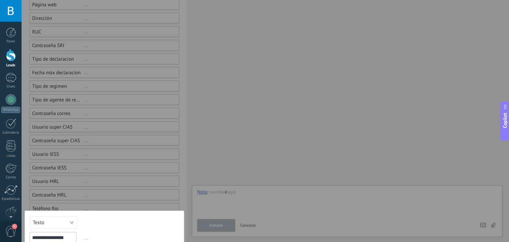
scroll to position [0, 0]
type input "**********"
click at [58, 220] on button "Texto" at bounding box center [53, 222] width 48 height 12
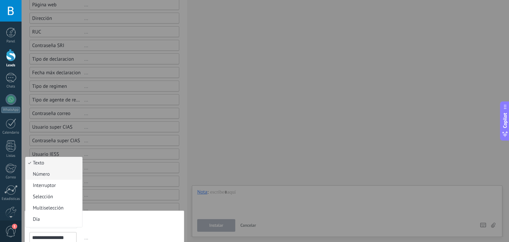
click at [51, 177] on li "Número" at bounding box center [54, 173] width 57 height 11
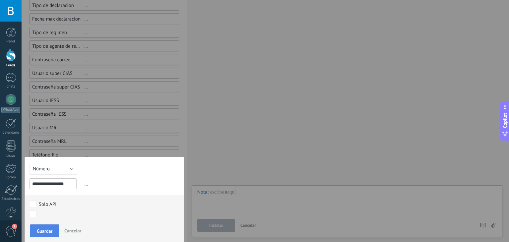
click at [45, 229] on span "Guardar" at bounding box center [45, 231] width 16 height 5
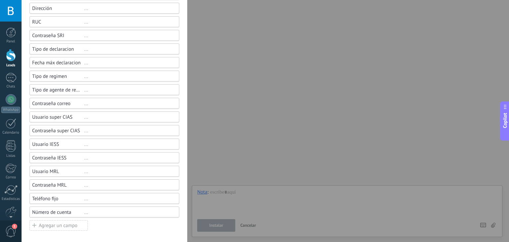
click at [48, 227] on div "Agregar un campo" at bounding box center [58, 225] width 58 height 11
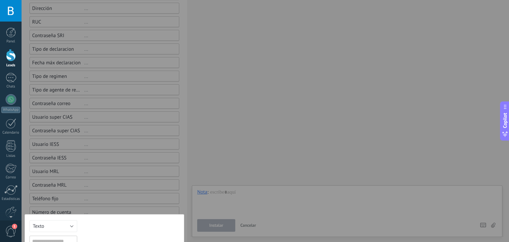
scroll to position [507, 0]
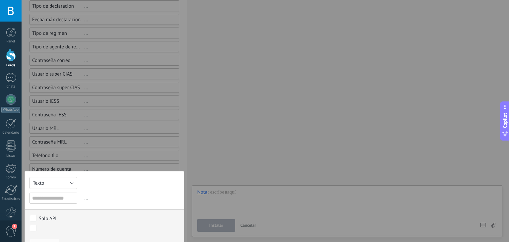
click at [60, 184] on button "Texto" at bounding box center [53, 183] width 48 height 12
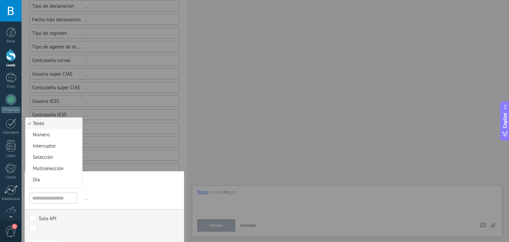
click at [60, 184] on li "Día" at bounding box center [54, 179] width 57 height 11
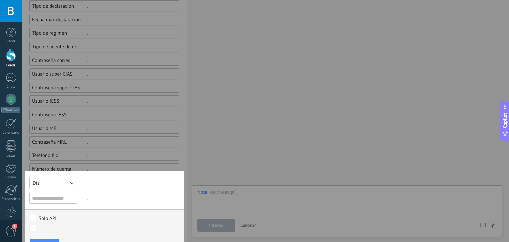
click at [59, 183] on button "Día" at bounding box center [53, 183] width 48 height 12
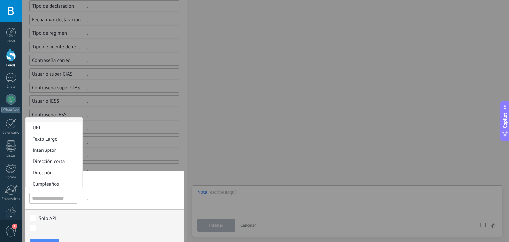
scroll to position [0, 0]
click at [48, 125] on span "Texto" at bounding box center [53, 123] width 55 height 6
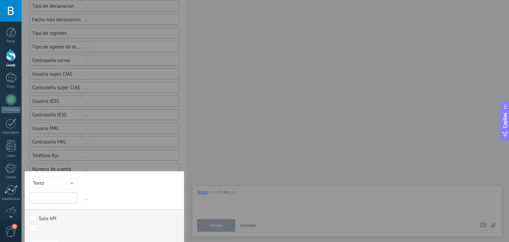
click at [42, 198] on input "text" at bounding box center [53, 198] width 48 height 11
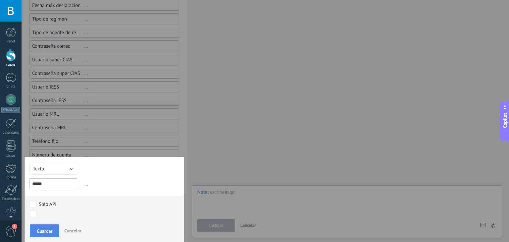
type input "*****"
click at [46, 229] on span "Guardar" at bounding box center [45, 231] width 16 height 5
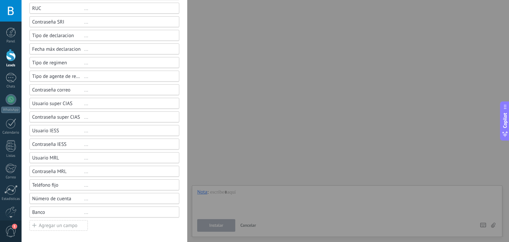
click at [59, 228] on div "Agregar un campo" at bounding box center [58, 225] width 58 height 11
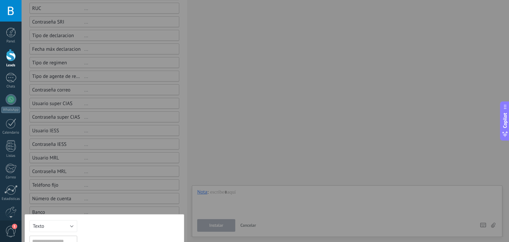
scroll to position [521, 0]
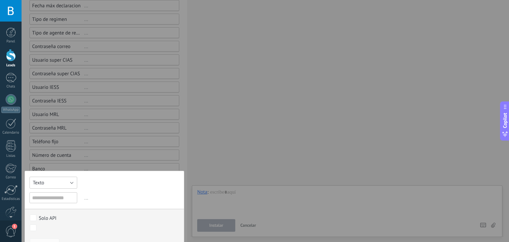
click at [49, 184] on button "Texto" at bounding box center [53, 183] width 48 height 12
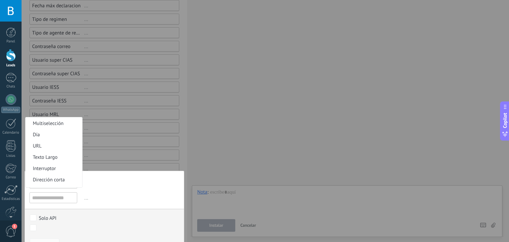
scroll to position [45, 0]
click at [46, 157] on span "Texto Largo" at bounding box center [53, 157] width 55 height 6
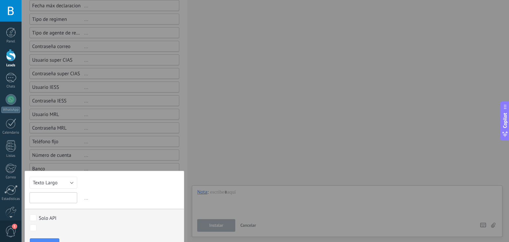
click at [49, 195] on input "text" at bounding box center [53, 197] width 48 height 11
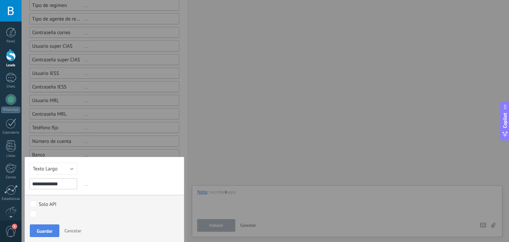
type input "**********"
click at [41, 232] on span "Guardar" at bounding box center [45, 231] width 16 height 5
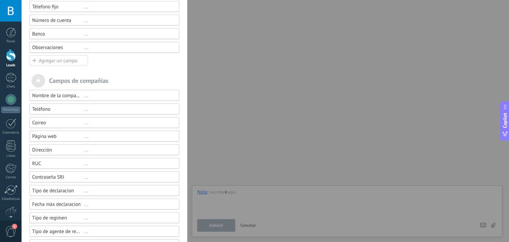
scroll to position [0, 0]
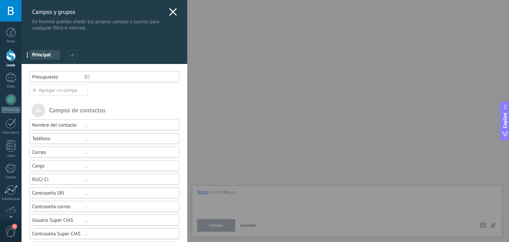
click at [170, 13] on use at bounding box center [173, 12] width 8 height 8
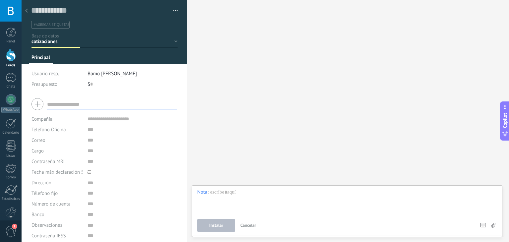
scroll to position [7, 0]
click at [26, 12] on icon at bounding box center [26, 11] width 3 height 4
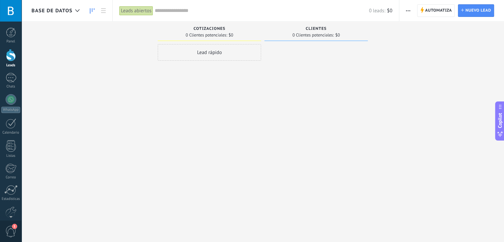
click at [287, 33] on div "0 Clientes potenciales: $0" at bounding box center [316, 35] width 97 height 6
click at [464, 12] on link "Lead Nuevo lead" at bounding box center [476, 10] width 36 height 13
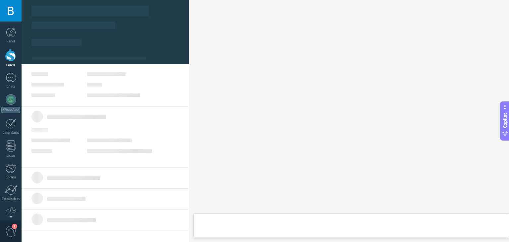
type textarea "***"
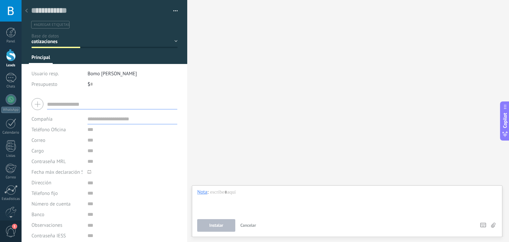
scroll to position [7, 0]
click at [0, 0] on div "cotizaciones clientes por clasificar Venta Perdido" at bounding box center [0, 0] width 0 height 0
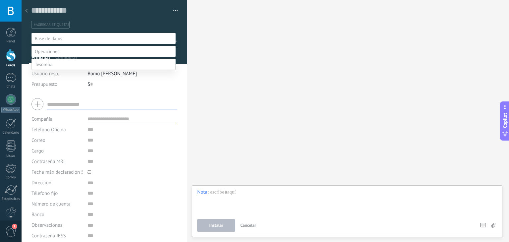
click at [0, 0] on label "clientes" at bounding box center [0, 0] width 0 height 0
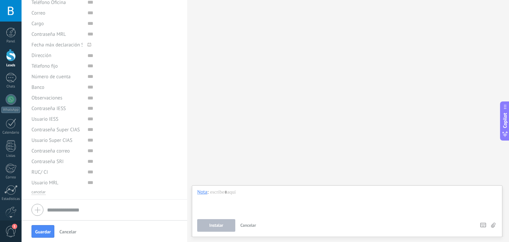
scroll to position [0, 0]
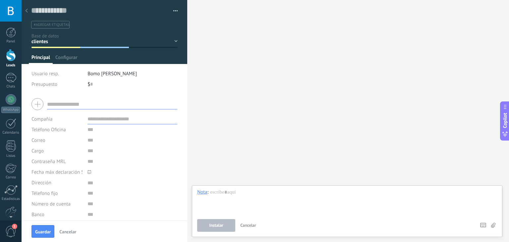
click at [0, 0] on div "cotizaciones clientes por clasificar Venta Perdido" at bounding box center [0, 0] width 0 height 0
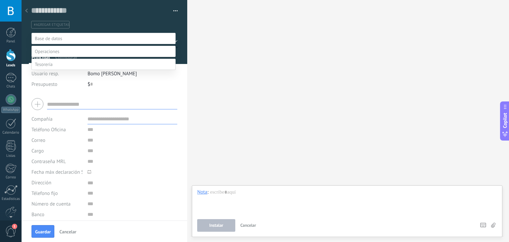
click at [0, 0] on label "por clasificar" at bounding box center [0, 0] width 0 height 0
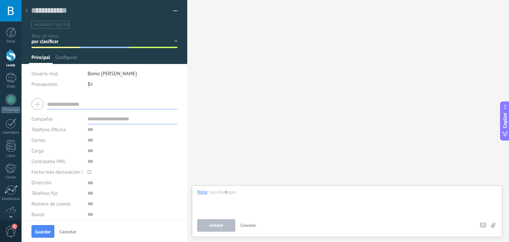
click at [0, 0] on div "cotizaciones clientes por clasificar Venta Perdido" at bounding box center [0, 0] width 0 height 0
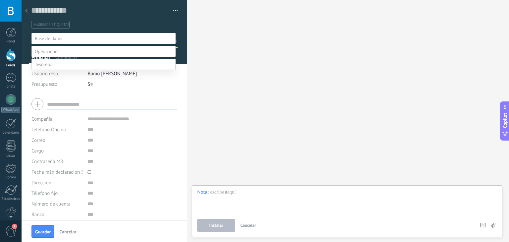
click at [0, 0] on label "Venta Perdido" at bounding box center [0, 0] width 0 height 0
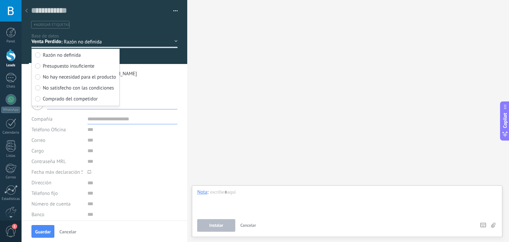
click at [62, 235] on button "Cancelar" at bounding box center [68, 231] width 22 height 11
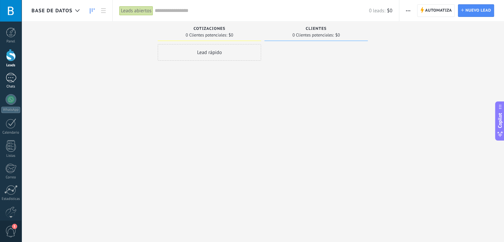
click at [13, 80] on div at bounding box center [11, 78] width 11 height 10
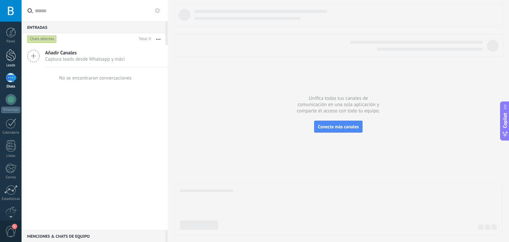
click at [12, 65] on div "Leads" at bounding box center [10, 65] width 19 height 4
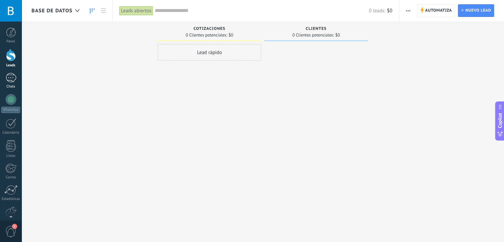
click at [15, 88] on div "Chats" at bounding box center [10, 86] width 19 height 4
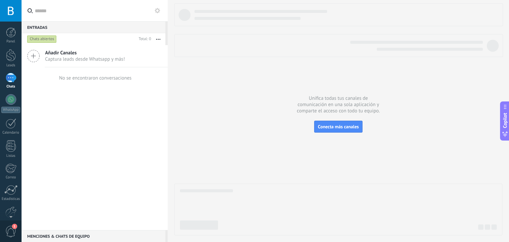
click at [83, 57] on span "Captura leads desde Whatsapp y más!" at bounding box center [85, 59] width 80 height 6
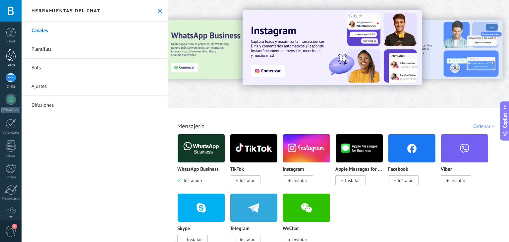
click at [17, 60] on link "Leads" at bounding box center [11, 58] width 22 height 19
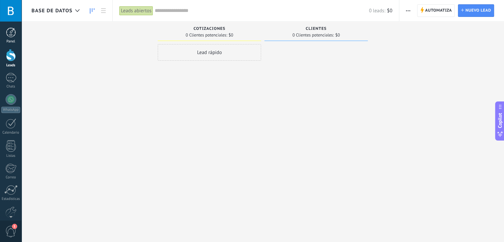
click at [13, 39] on div "Panel" at bounding box center [10, 41] width 19 height 4
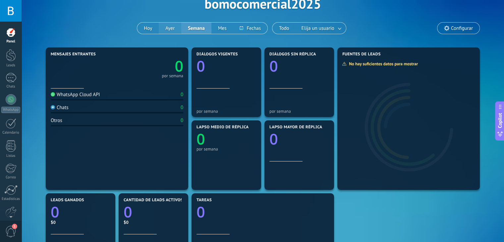
scroll to position [227, 0]
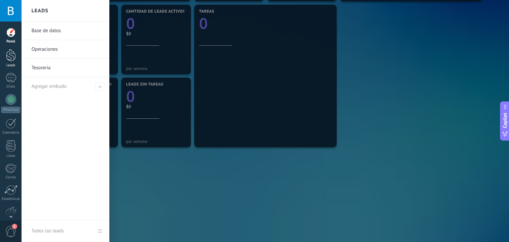
click at [10, 63] on div "Leads" at bounding box center [10, 65] width 19 height 4
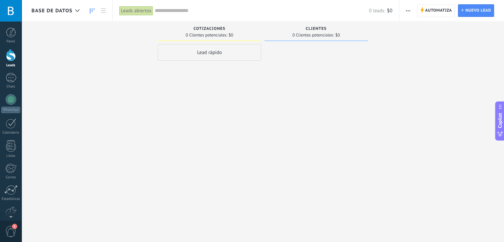
click at [404, 13] on button "button" at bounding box center [408, 10] width 10 height 13
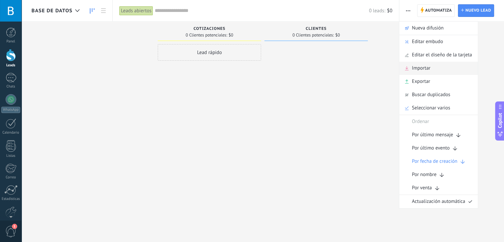
click at [415, 71] on span "Importar" at bounding box center [421, 68] width 19 height 13
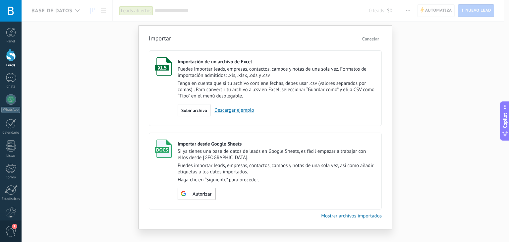
click at [377, 38] on span "Cancelar" at bounding box center [370, 39] width 17 height 6
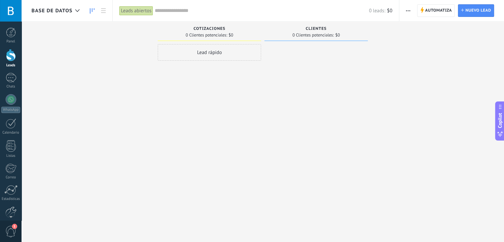
click at [3, 209] on link "Ajustes" at bounding box center [11, 215] width 22 height 18
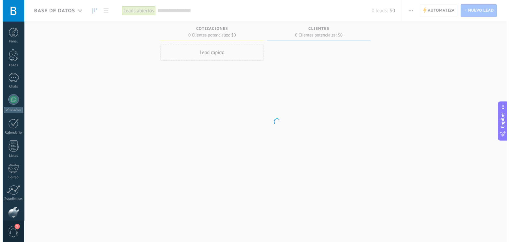
scroll to position [33, 0]
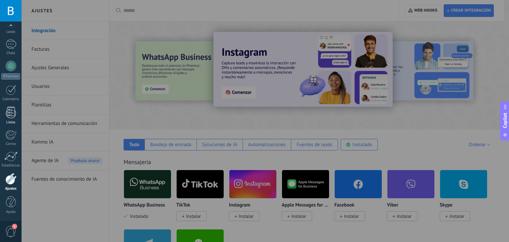
click at [8, 115] on div at bounding box center [11, 113] width 10 height 12
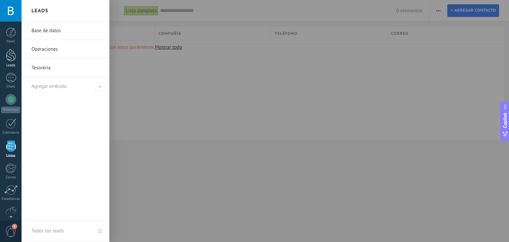
click at [6, 51] on div at bounding box center [11, 55] width 10 height 12
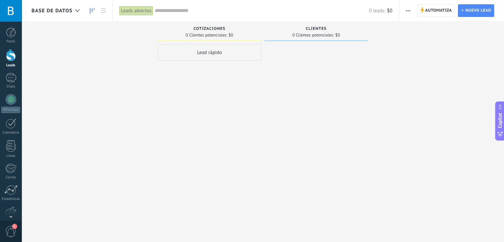
click at [411, 10] on button "button" at bounding box center [408, 10] width 10 height 13
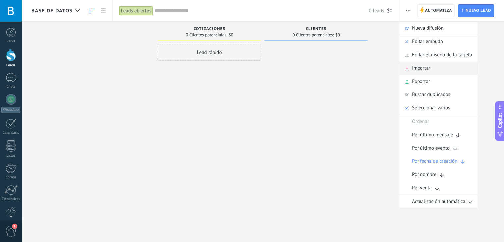
click at [433, 71] on div "Importar" at bounding box center [438, 68] width 79 height 13
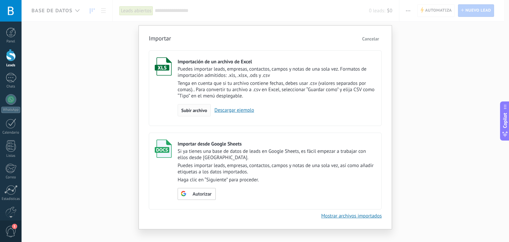
click at [198, 109] on span "Subir archivo" at bounding box center [194, 110] width 26 height 5
click at [0, 0] on input "Importación de un archivo de Excel Puedes importar leads, empresas, contactos, …" at bounding box center [0, 0] width 0 height 0
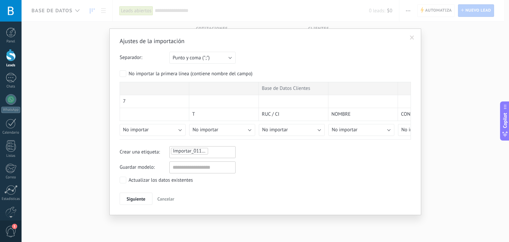
click at [217, 151] on div "Importar_01102025_1443" at bounding box center [202, 151] width 64 height 8
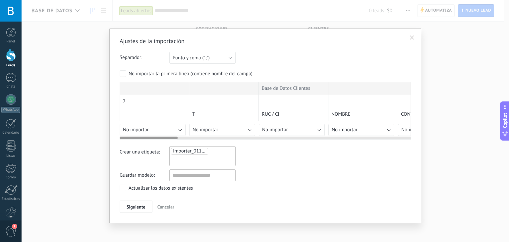
click at [131, 101] on div "7" at bounding box center [155, 101] width 70 height 13
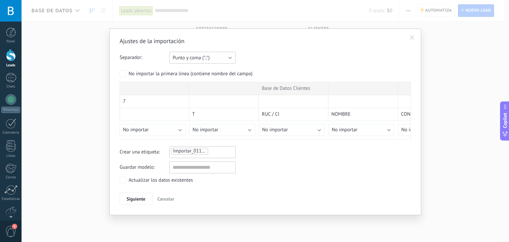
click at [211, 54] on button "Punto y coma (";")" at bounding box center [202, 58] width 66 height 12
click at [190, 78] on span "Tabulación (" ")" at bounding box center [199, 80] width 68 height 6
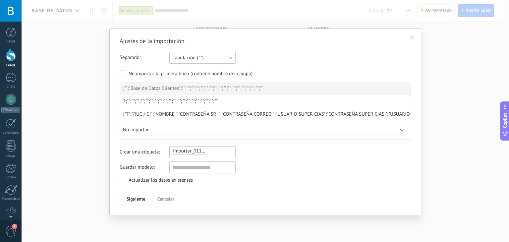
click at [208, 56] on button "Tabulación (" ")" at bounding box center [202, 58] width 66 height 12
click at [179, 59] on span "Punto y coma (";")" at bounding box center [199, 58] width 68 height 6
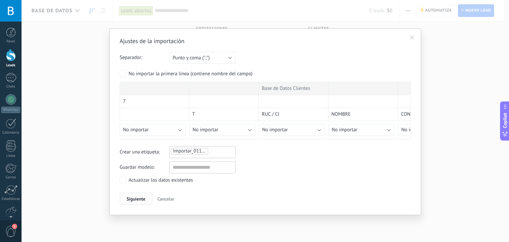
click at [133, 196] on span "Siguiente" at bounding box center [136, 198] width 19 height 5
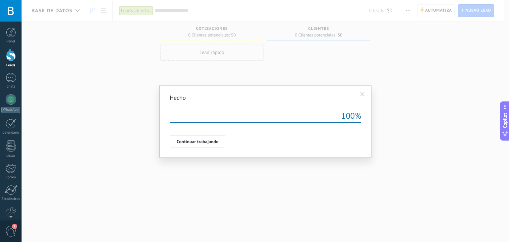
click at [360, 93] on span at bounding box center [362, 94] width 4 height 5
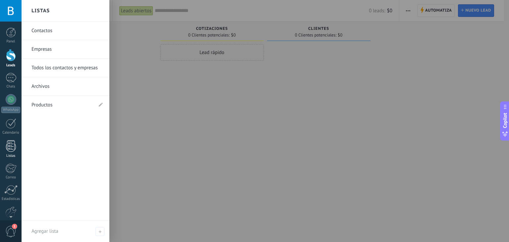
click at [10, 147] on div at bounding box center [11, 146] width 10 height 12
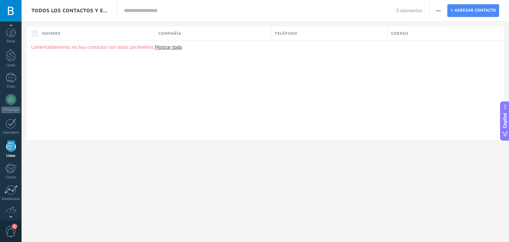
scroll to position [17, 0]
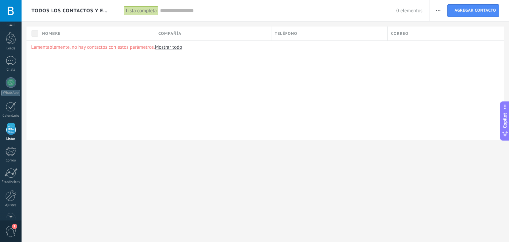
click at [161, 47] on link "Mostrar todo" at bounding box center [168, 47] width 27 height 6
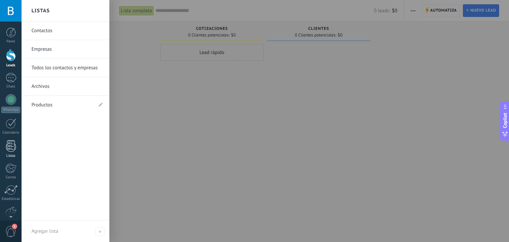
click at [11, 152] on link "Listas" at bounding box center [11, 149] width 22 height 18
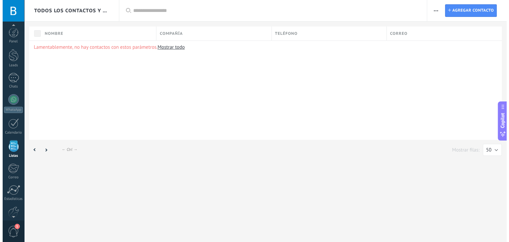
scroll to position [17, 0]
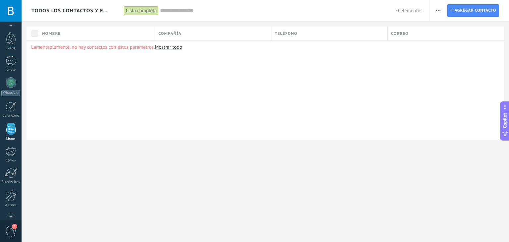
click at [435, 8] on button "button" at bounding box center [438, 10] width 10 height 13
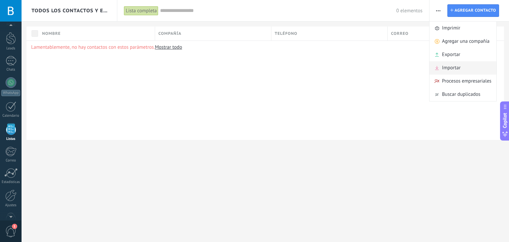
click at [448, 68] on span "Importar" at bounding box center [451, 67] width 19 height 13
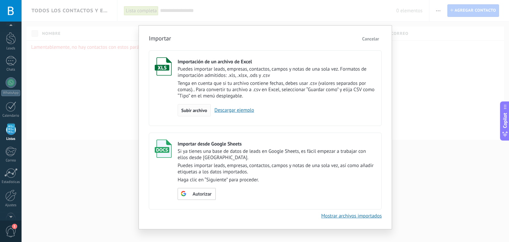
click at [192, 111] on span "Subir archivo" at bounding box center [194, 110] width 26 height 5
click at [0, 0] on input "Importación de un archivo de Excel Puedes importar leads, empresas, contactos, …" at bounding box center [0, 0] width 0 height 0
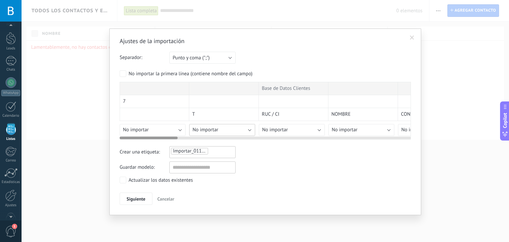
click at [224, 132] on button "No importar" at bounding box center [222, 130] width 66 height 12
drag, startPoint x: 292, startPoint y: 134, endPoint x: 294, endPoint y: 128, distance: 6.3
click at [294, 128] on button "No importar" at bounding box center [292, 130] width 66 height 12
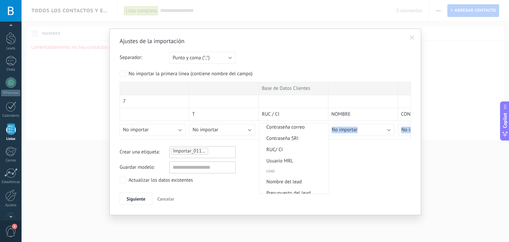
scroll to position [385, 0]
click at [311, 150] on span "RUC/ CI" at bounding box center [293, 148] width 68 height 6
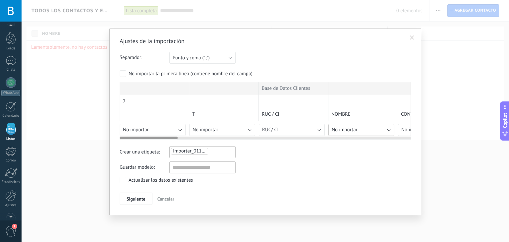
click at [362, 131] on button "No importar" at bounding box center [361, 130] width 66 height 12
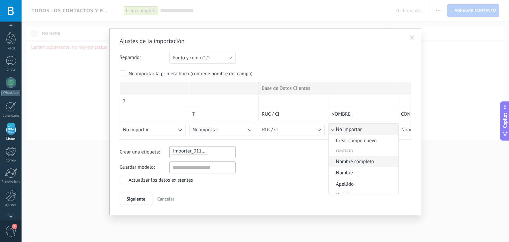
click at [363, 160] on span "Nombre completo" at bounding box center [363, 161] width 68 height 6
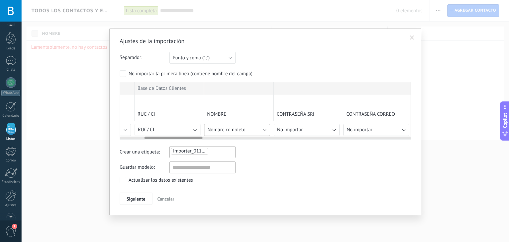
scroll to position [0, 125]
click at [329, 132] on button "No importar" at bounding box center [306, 130] width 66 height 12
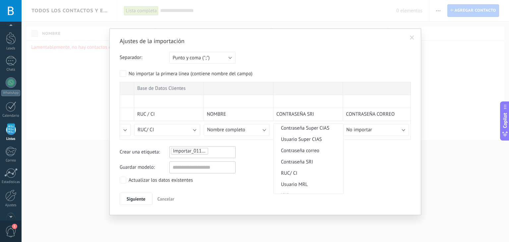
scroll to position [360, 0]
click at [325, 162] on span "Contraseña SRI" at bounding box center [308, 161] width 68 height 6
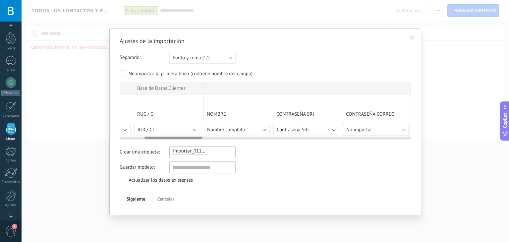
click at [369, 127] on span "No importar" at bounding box center [359, 130] width 26 height 6
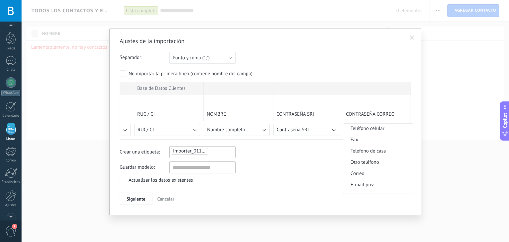
scroll to position [0, 0]
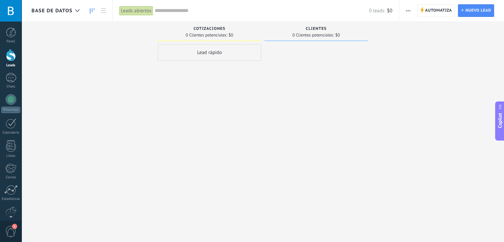
click at [411, 10] on button "button" at bounding box center [408, 10] width 10 height 13
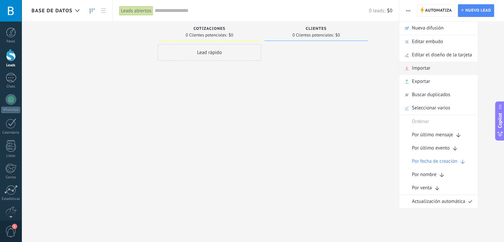
click at [426, 70] on span "Importar" at bounding box center [421, 68] width 19 height 13
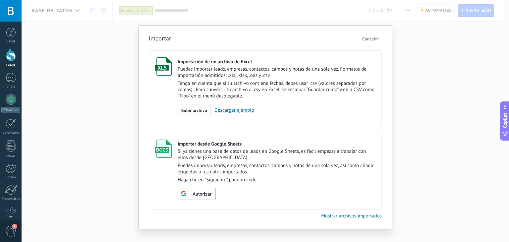
click at [203, 112] on span "Subir archivo" at bounding box center [194, 110] width 26 height 5
click at [0, 0] on input "Importación de un archivo de Excel Puedes importar leads, empresas, contactos, …" at bounding box center [0, 0] width 0 height 0
click at [235, 106] on div "Subir archivo Descargar ejemplo" at bounding box center [277, 110] width 198 height 13
click at [238, 111] on link "Descargar ejemplo" at bounding box center [232, 110] width 43 height 6
click at [193, 116] on div "Subir archivo" at bounding box center [194, 110] width 33 height 13
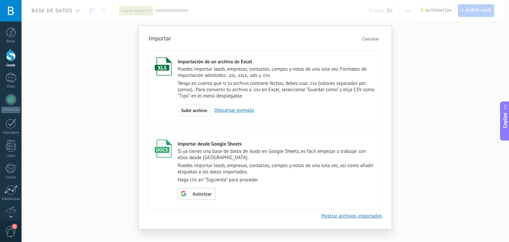
click at [0, 0] on input "Importación de un archivo de Excel Puedes importar leads, empresas, contactos, …" at bounding box center [0, 0] width 0 height 0
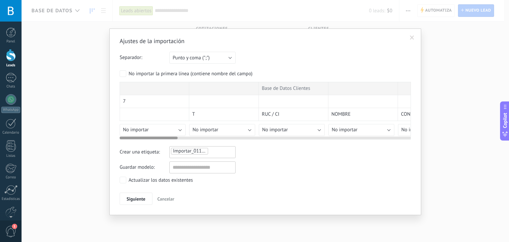
click at [126, 100] on div "7" at bounding box center [155, 101] width 70 height 13
click at [146, 116] on div at bounding box center [155, 114] width 70 height 13
click at [144, 127] on span "No importar" at bounding box center [136, 130] width 26 height 6
click at [229, 129] on button "No importar" at bounding box center [222, 130] width 66 height 12
click at [287, 131] on span "No importar" at bounding box center [275, 130] width 26 height 6
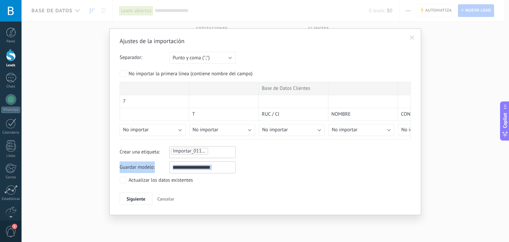
drag, startPoint x: 329, startPoint y: 143, endPoint x: 321, endPoint y: 186, distance: 42.8
click at [304, 127] on button "No importar" at bounding box center [292, 130] width 66 height 12
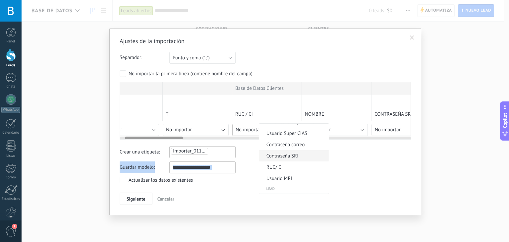
scroll to position [378, 0]
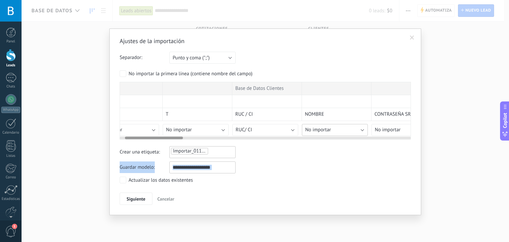
click at [313, 127] on span "No importar" at bounding box center [318, 130] width 26 height 6
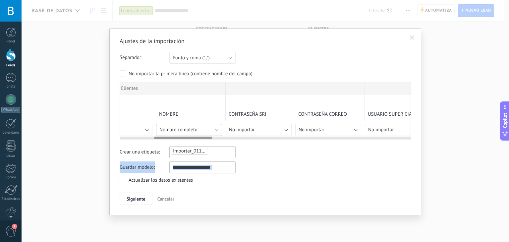
scroll to position [0, 199]
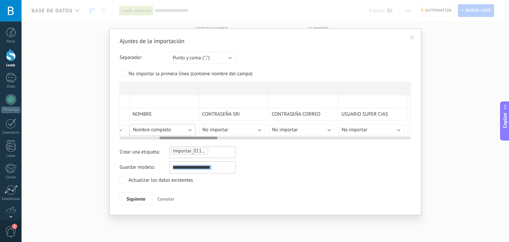
click at [179, 126] on button "Nombre completo" at bounding box center [163, 130] width 66 height 12
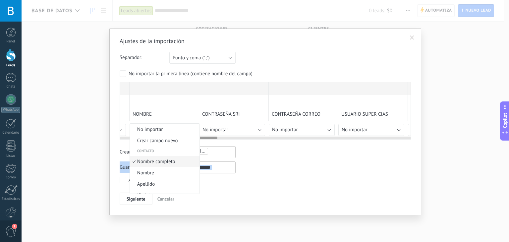
scroll to position [4, 0]
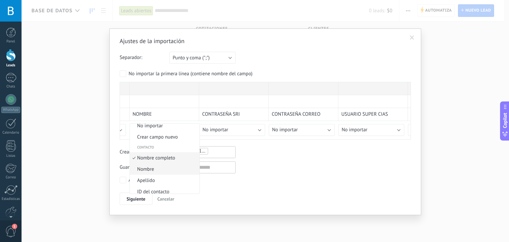
click at [151, 170] on span "Nombre" at bounding box center [164, 169] width 68 height 6
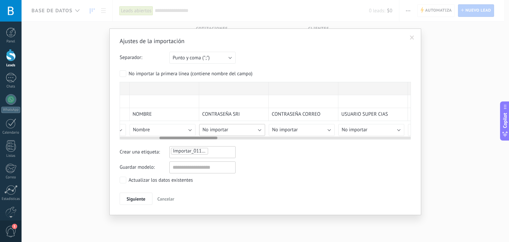
click at [235, 127] on button "No importar" at bounding box center [232, 130] width 66 height 12
click at [317, 125] on button "No importar" at bounding box center [302, 130] width 66 height 12
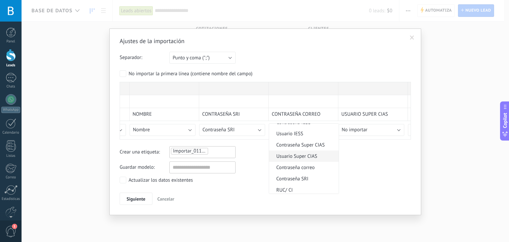
scroll to position [355, 0]
click at [311, 159] on span "Contraseña correo" at bounding box center [303, 156] width 68 height 6
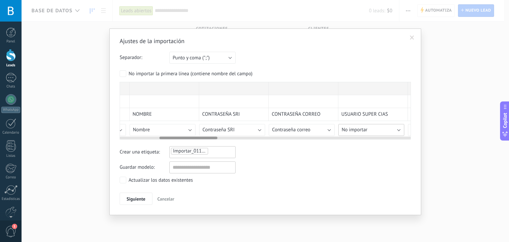
click at [393, 126] on button "No importar" at bounding box center [371, 130] width 66 height 12
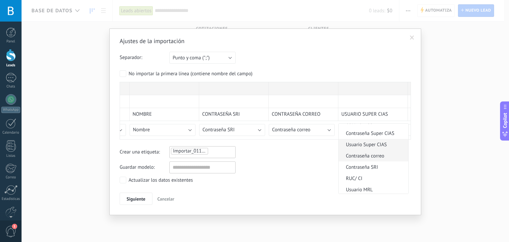
click at [370, 148] on span "Usuario Super CIAS" at bounding box center [373, 144] width 68 height 6
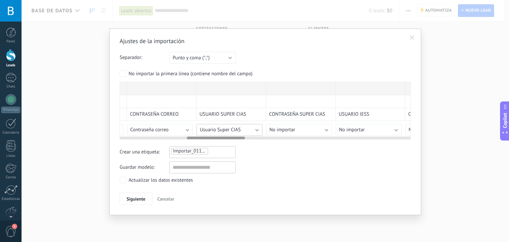
scroll to position [0, 343]
click at [298, 127] on button "No importar" at bounding box center [297, 130] width 66 height 12
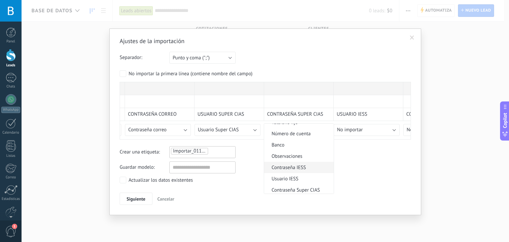
scroll to position [309, 0]
click at [307, 182] on span "Contraseña Super CIAS" at bounding box center [298, 179] width 68 height 6
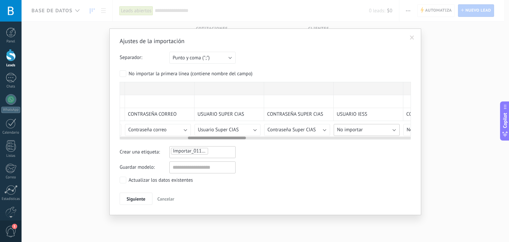
click at [373, 125] on button "No importar" at bounding box center [367, 130] width 66 height 12
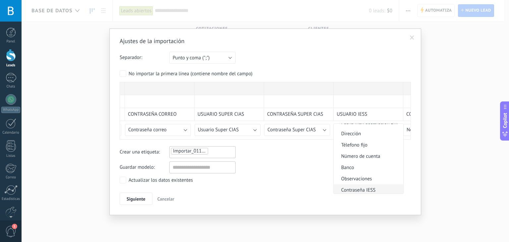
scroll to position [332, 0]
click at [371, 142] on li "Usuario IESS" at bounding box center [369, 144] width 70 height 11
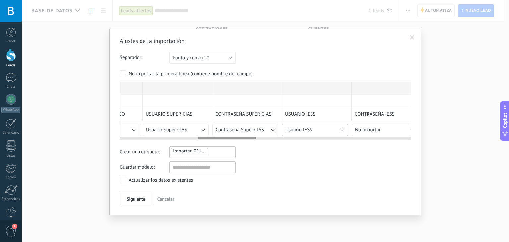
scroll to position [0, 395]
click at [372, 132] on span "No importar" at bounding box center [368, 130] width 26 height 6
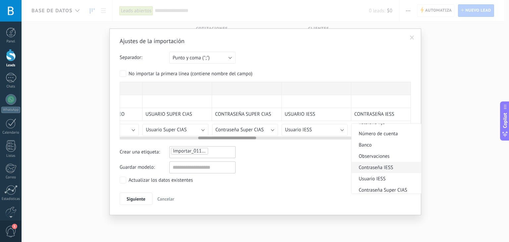
scroll to position [309, 0]
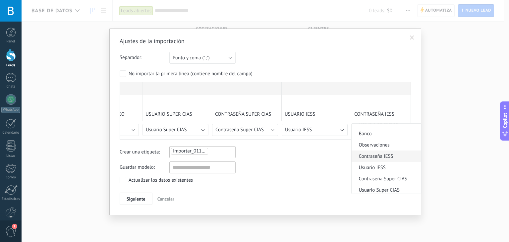
click at [370, 156] on span "Contraseña IESS" at bounding box center [386, 156] width 68 height 6
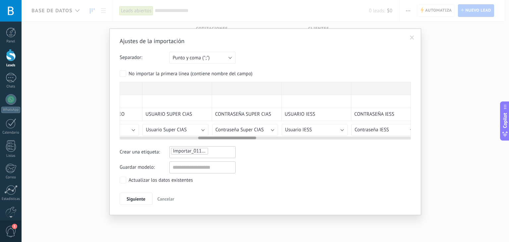
click at [348, 137] on div at bounding box center [265, 136] width 291 height 5
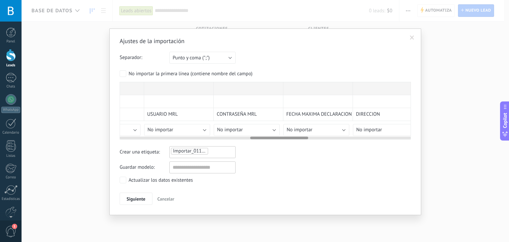
scroll to position [0, 676]
drag, startPoint x: 223, startPoint y: 136, endPoint x: 279, endPoint y: 130, distance: 56.6
click at [279, 130] on div "Base de Datos Clientes 7 T RUC / CI NOMBRE CONTRASEÑA SRI CONTRASEÑA CORREO USU…" at bounding box center [265, 111] width 291 height 58
click at [202, 129] on button "No importar" at bounding box center [172, 130] width 66 height 12
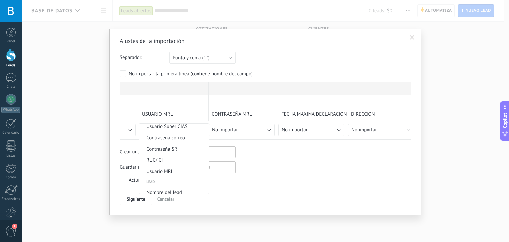
scroll to position [375, 0]
click at [184, 168] on span "Usuario MRL" at bounding box center [173, 169] width 68 height 6
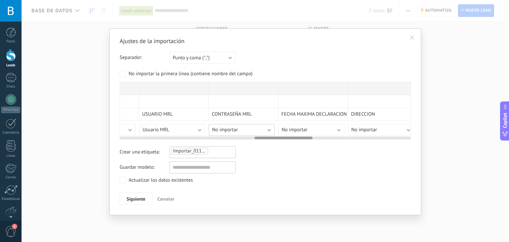
click at [227, 129] on span "No importar" at bounding box center [225, 130] width 26 height 6
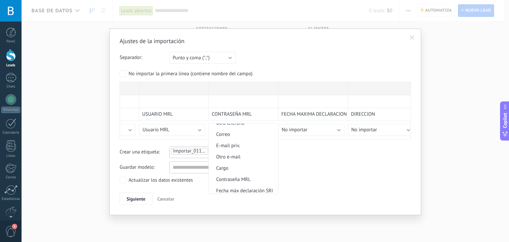
scroll to position [227, 0]
click at [234, 162] on span "Contraseña MRL" at bounding box center [243, 159] width 68 height 6
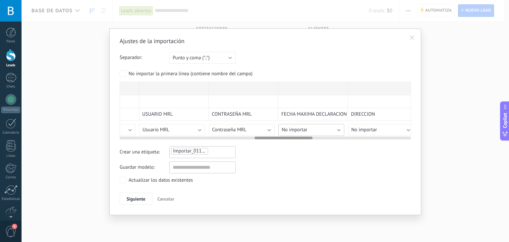
click at [301, 130] on span "No importar" at bounding box center [295, 130] width 26 height 6
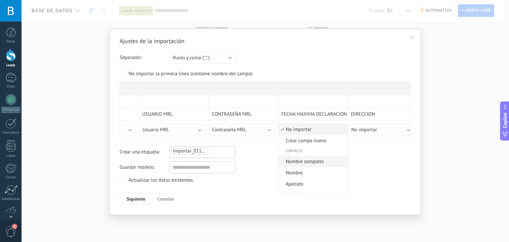
scroll to position [58, 0]
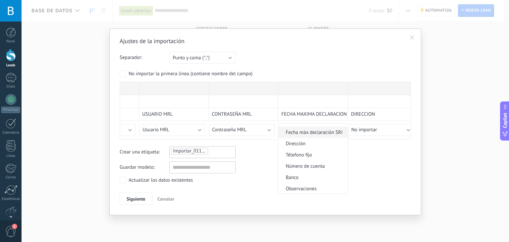
click at [314, 137] on li "Fecha máx declaración SRI" at bounding box center [313, 132] width 70 height 11
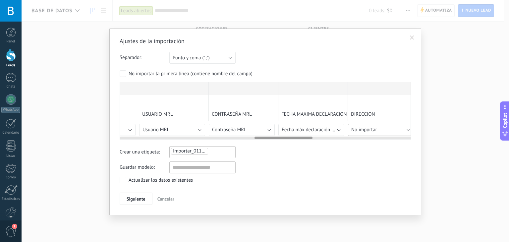
click at [354, 127] on span "No importar" at bounding box center [364, 130] width 26 height 6
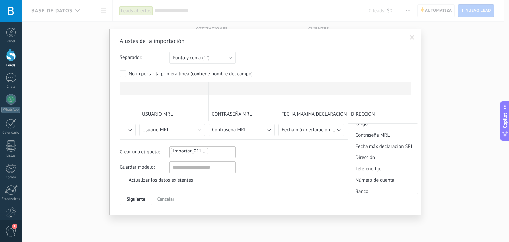
scroll to position [252, 0]
click at [366, 158] on span "Dirección" at bounding box center [382, 157] width 68 height 6
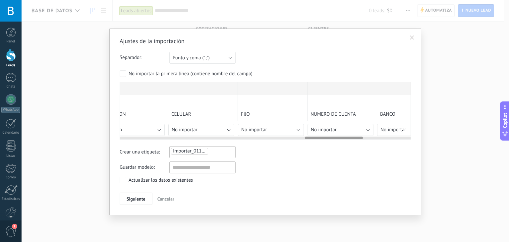
scroll to position [0, 927]
drag, startPoint x: 294, startPoint y: 137, endPoint x: 345, endPoint y: 142, distance: 50.6
click at [345, 142] on div "Ajustes de la importación Separador: Punto y coma (";") Coma (",") Tabulación (…" at bounding box center [265, 121] width 291 height 168
click at [226, 129] on button "No importar" at bounding box center [200, 130] width 66 height 12
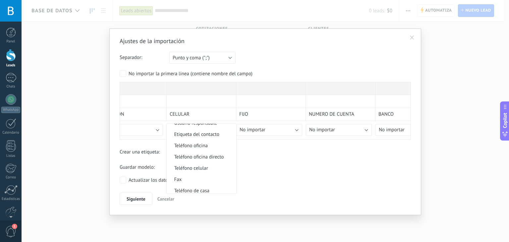
scroll to position [137, 0]
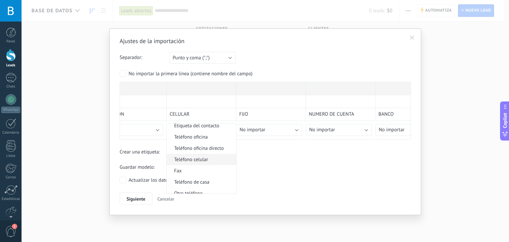
click at [216, 161] on span "Teléfono celular" at bounding box center [201, 159] width 68 height 6
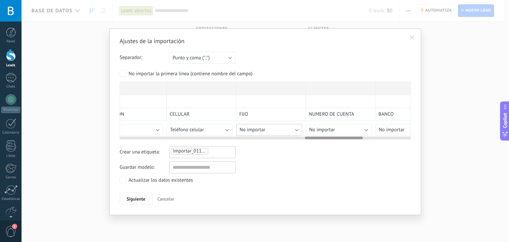
click at [262, 129] on span "No importar" at bounding box center [253, 130] width 26 height 6
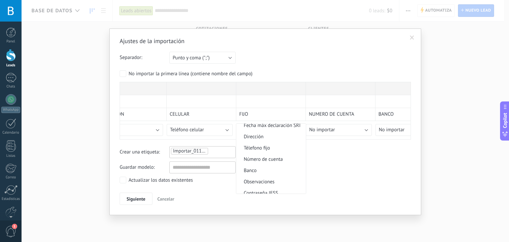
scroll to position [281, 0]
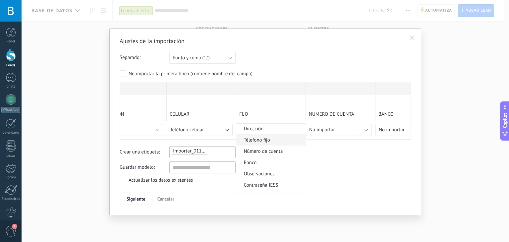
click at [270, 143] on span "Télefono fijo" at bounding box center [270, 140] width 68 height 6
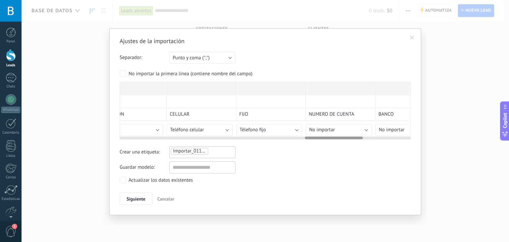
click at [322, 134] on div at bounding box center [265, 136] width 291 height 5
click at [322, 130] on span "No importar" at bounding box center [322, 130] width 26 height 6
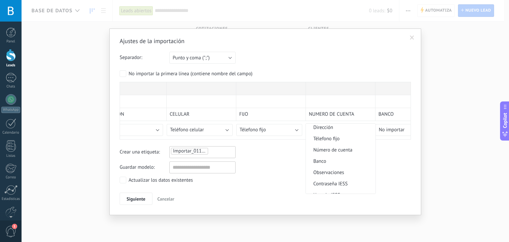
scroll to position [282, 0]
click at [318, 147] on li "Número de cuenta" at bounding box center [341, 149] width 70 height 11
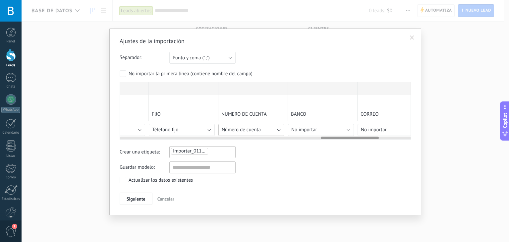
scroll to position [0, 1018]
click at [341, 128] on button "No importar" at bounding box center [318, 130] width 66 height 12
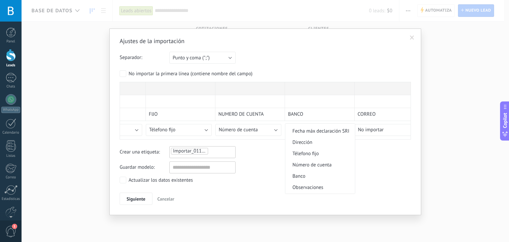
scroll to position [267, 0]
click at [338, 175] on span "Banco" at bounding box center [319, 176] width 68 height 6
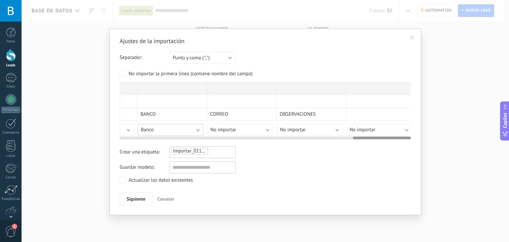
scroll to position [0, 1170]
click at [262, 128] on button "No importar" at bounding box center [235, 130] width 66 height 12
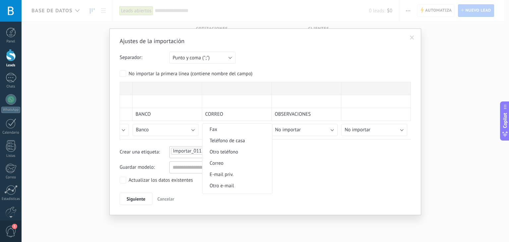
scroll to position [179, 0]
click at [253, 159] on li "Correo" at bounding box center [237, 162] width 70 height 11
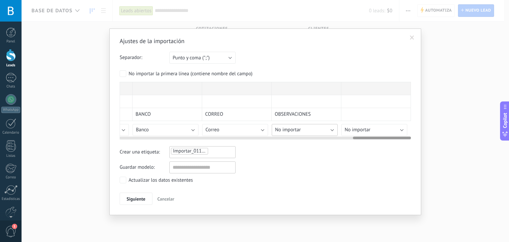
click at [303, 128] on button "No importar" at bounding box center [305, 130] width 66 height 12
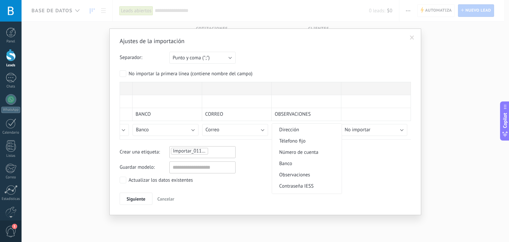
scroll to position [291, 0]
click at [308, 164] on span "Observaciones" at bounding box center [306, 163] width 68 height 6
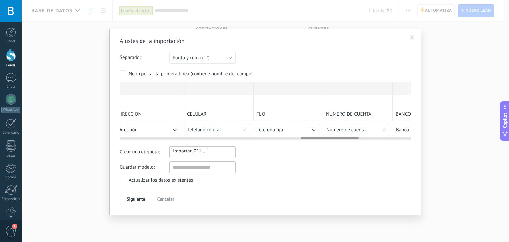
scroll to position [0, 908]
click at [247, 130] on button "Teléfono celular" at bounding box center [219, 130] width 66 height 12
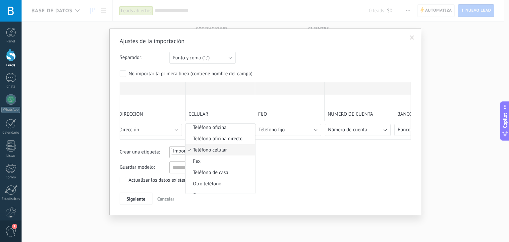
scroll to position [147, 0]
click at [163, 129] on button "Dirección" at bounding box center [149, 130] width 66 height 12
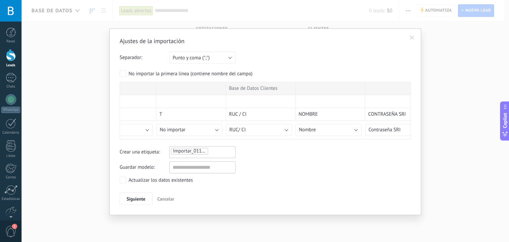
scroll to position [0, 32]
click at [183, 152] on span "Importar_01102025_1445" at bounding box center [200, 151] width 55 height 6
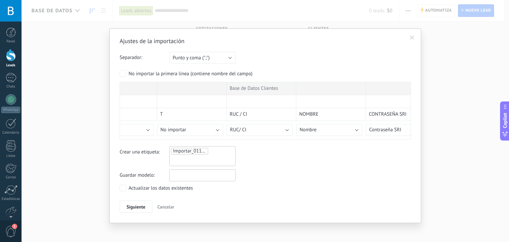
click at [185, 175] on input "text" at bounding box center [202, 175] width 66 height 12
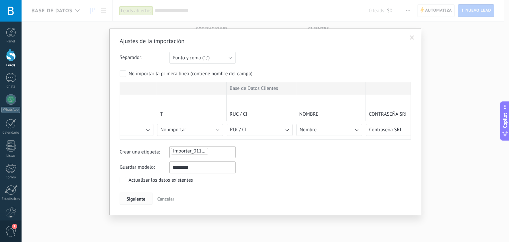
type input "********"
click at [141, 197] on span "Siguiente" at bounding box center [136, 198] width 19 height 5
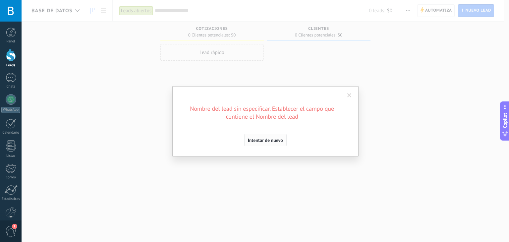
click at [253, 138] on span "Intentar de nuevo" at bounding box center [265, 140] width 35 height 5
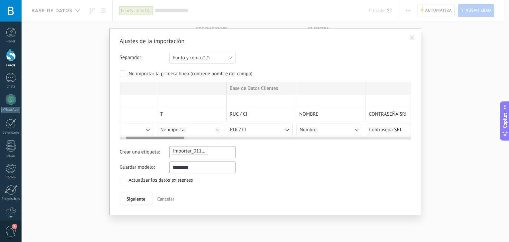
scroll to position [0, 31]
click at [346, 125] on button "Nombre" at bounding box center [331, 130] width 66 height 12
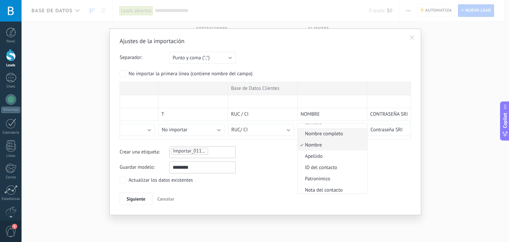
scroll to position [25, 0]
click at [321, 138] on span "Nombre completo" at bounding box center [332, 137] width 68 height 6
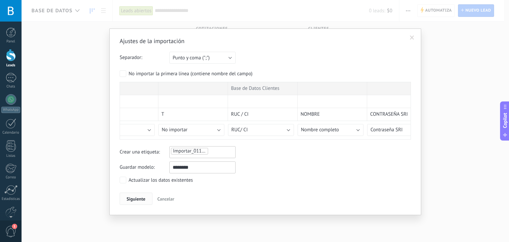
click at [140, 196] on span "Siguiente" at bounding box center [136, 198] width 19 height 5
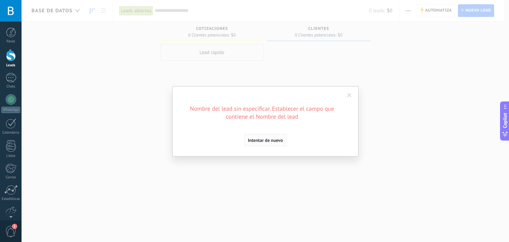
click at [280, 142] on span "Intentar de nuevo" at bounding box center [265, 140] width 35 height 5
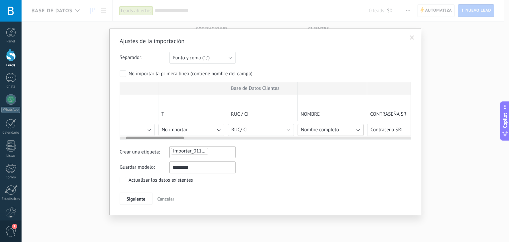
click at [338, 125] on button "Nombre completo" at bounding box center [331, 130] width 66 height 12
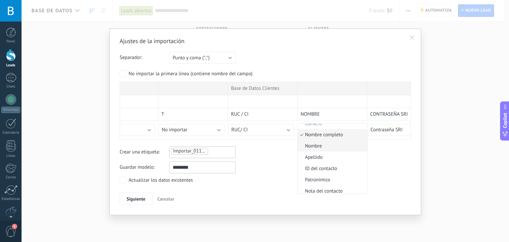
scroll to position [30, 0]
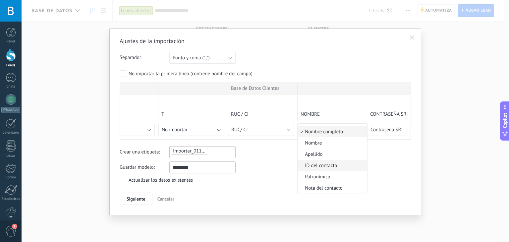
click at [320, 168] on span "ID del contacto" at bounding box center [332, 165] width 68 height 6
click at [133, 199] on span "Siguiente" at bounding box center [136, 198] width 19 height 5
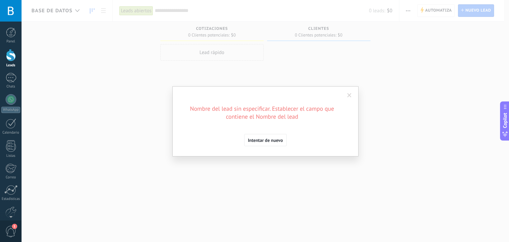
click at [270, 147] on div "Ajustes de la importación Separador: Punto y coma (";") Coma (",") Tabulación (…" at bounding box center [265, 121] width 186 height 71
click at [268, 143] on button "Intentar de nuevo" at bounding box center [265, 140] width 42 height 13
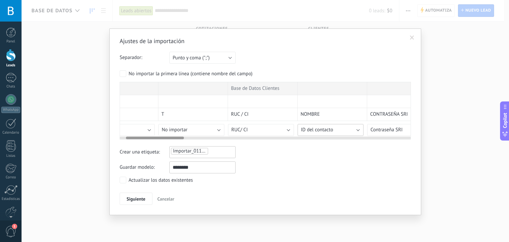
click at [321, 128] on span "ID del contacto" at bounding box center [317, 130] width 32 height 6
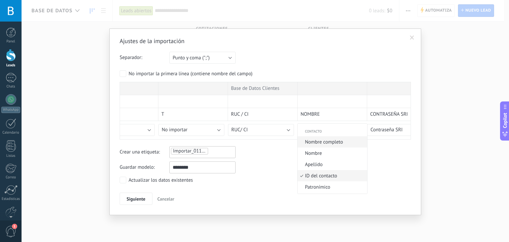
scroll to position [20, 0]
click at [351, 161] on li "Apellido" at bounding box center [333, 163] width 70 height 11
click at [137, 198] on span "Siguiente" at bounding box center [136, 198] width 19 height 5
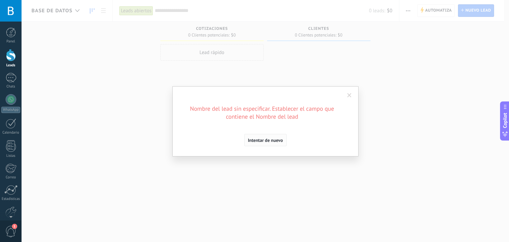
click at [266, 137] on button "Intentar de nuevo" at bounding box center [265, 140] width 42 height 13
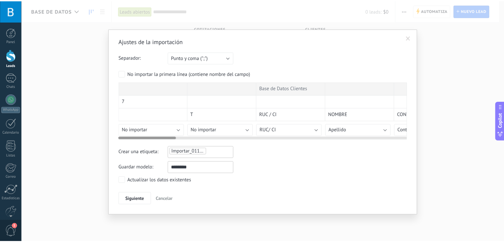
scroll to position [0, 0]
click at [231, 126] on button "No importar" at bounding box center [222, 130] width 66 height 12
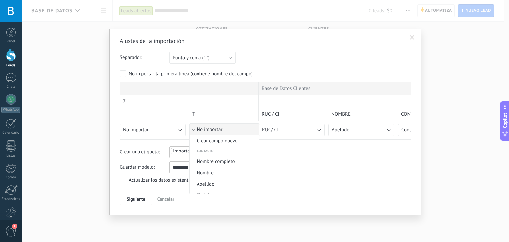
click at [231, 126] on span "No importar" at bounding box center [224, 129] width 68 height 6
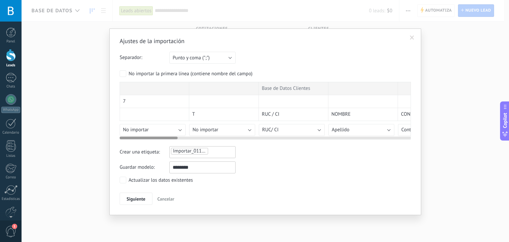
click at [147, 102] on div "7" at bounding box center [155, 101] width 70 height 13
click at [154, 127] on button "No importar" at bounding box center [153, 130] width 66 height 12
click at [226, 58] on button "Punto y coma (";")" at bounding box center [202, 58] width 66 height 12
click at [244, 56] on div "Separador: Punto y coma (";") Coma (",") Tabulación (" ") Punto y coma (";")" at bounding box center [265, 58] width 291 height 12
click at [213, 56] on button "Punto y coma (";")" at bounding box center [202, 58] width 66 height 12
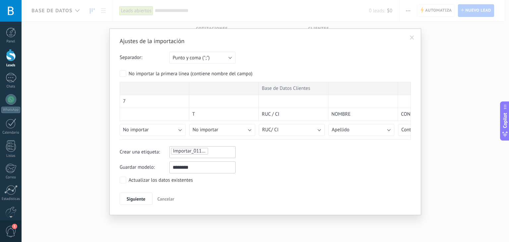
click at [265, 48] on div "Ajustes de la importación Separador: Punto y coma (";") Coma (",") Tabulación (…" at bounding box center [265, 121] width 291 height 168
click at [162, 177] on div "Actualizar los datos existentes" at bounding box center [161, 180] width 64 height 7
click at [133, 201] on button "Siguiente" at bounding box center [136, 199] width 33 height 13
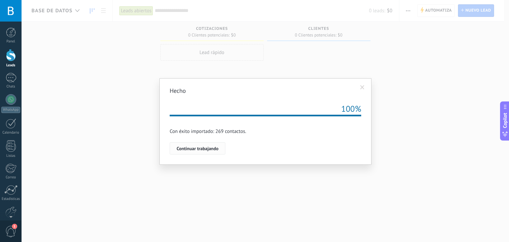
click at [190, 152] on button "Continuar trabajando" at bounding box center [198, 148] width 56 height 13
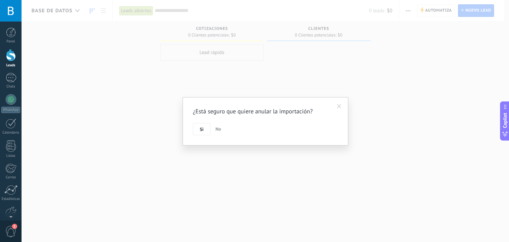
click at [217, 133] on button "No" at bounding box center [218, 129] width 11 height 13
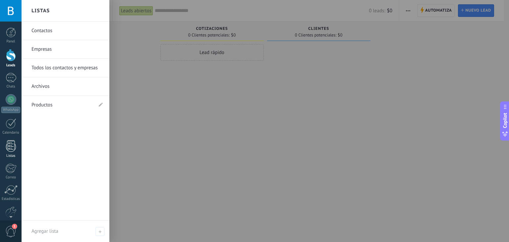
click at [8, 144] on div at bounding box center [11, 146] width 10 height 12
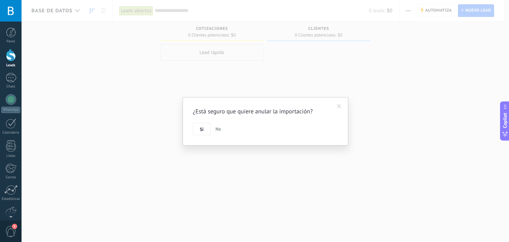
click at [221, 125] on button "No" at bounding box center [218, 129] width 11 height 13
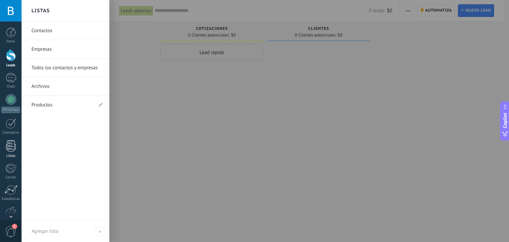
click at [11, 152] on link "Listas" at bounding box center [11, 149] width 22 height 18
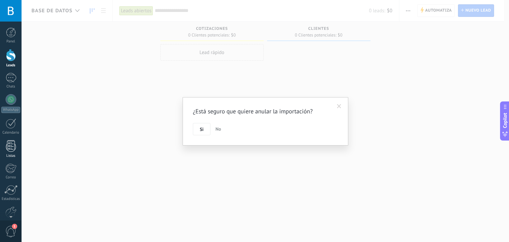
click at [11, 152] on link "Listas" at bounding box center [11, 149] width 22 height 18
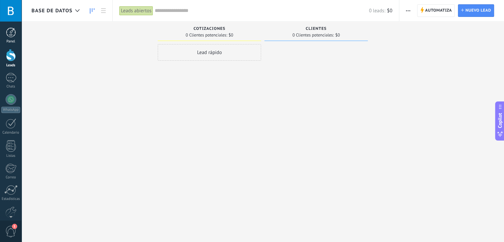
click at [6, 37] on div at bounding box center [11, 33] width 10 height 10
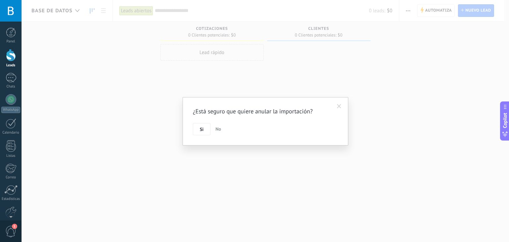
click at [217, 127] on span "No" at bounding box center [218, 129] width 6 height 6
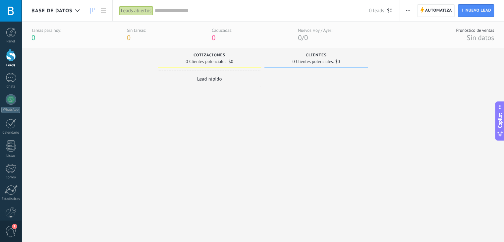
click at [311, 128] on div at bounding box center [315, 148] width 103 height 155
click at [72, 12] on div at bounding box center [77, 10] width 11 height 13
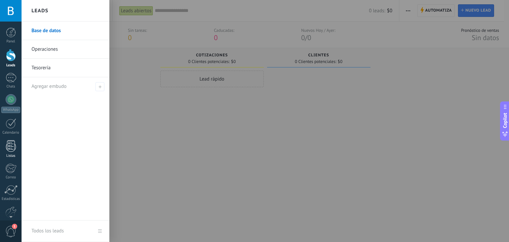
click at [13, 145] on div at bounding box center [11, 146] width 10 height 12
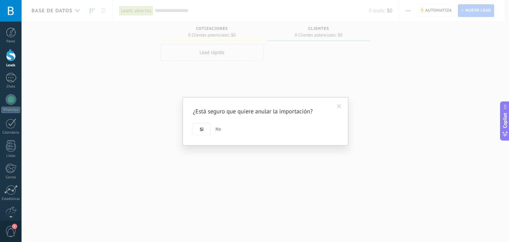
click at [215, 130] on span "No" at bounding box center [218, 129] width 6 height 6
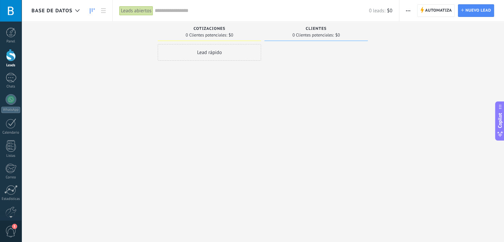
click at [407, 10] on span "button" at bounding box center [408, 10] width 4 height 13
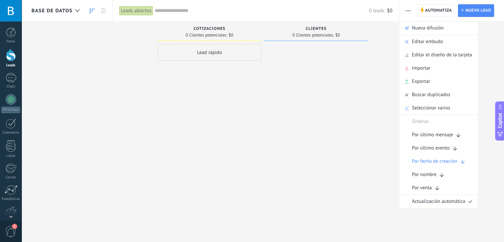
click at [284, 154] on div at bounding box center [315, 121] width 103 height 155
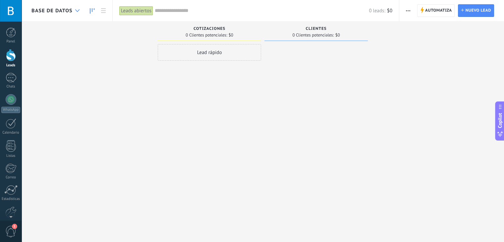
click at [81, 6] on div at bounding box center [77, 10] width 11 height 13
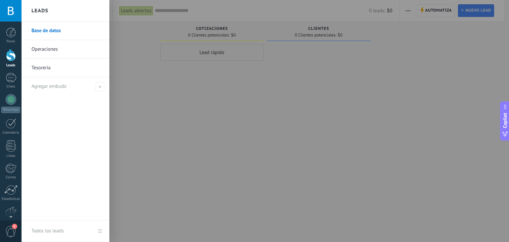
click at [185, 100] on div at bounding box center [276, 121] width 509 height 242
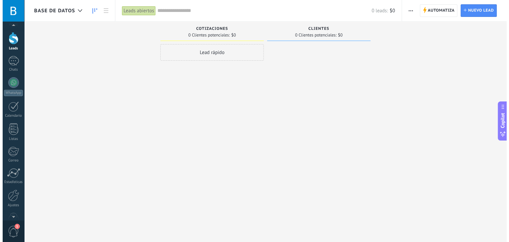
scroll to position [33, 0]
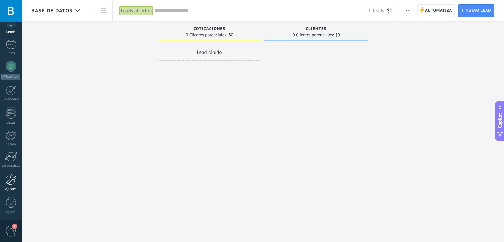
click at [3, 181] on link "Ajustes" at bounding box center [11, 182] width 22 height 18
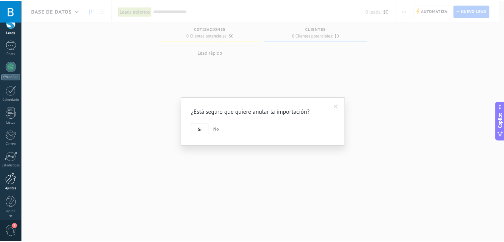
scroll to position [0, 0]
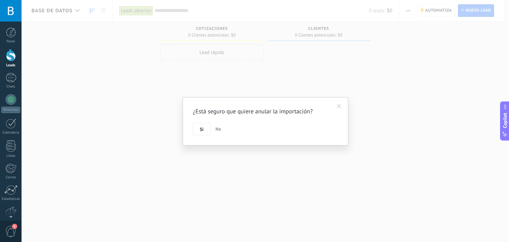
click at [342, 105] on span at bounding box center [339, 106] width 11 height 11
